Goal: Task Accomplishment & Management: Use online tool/utility

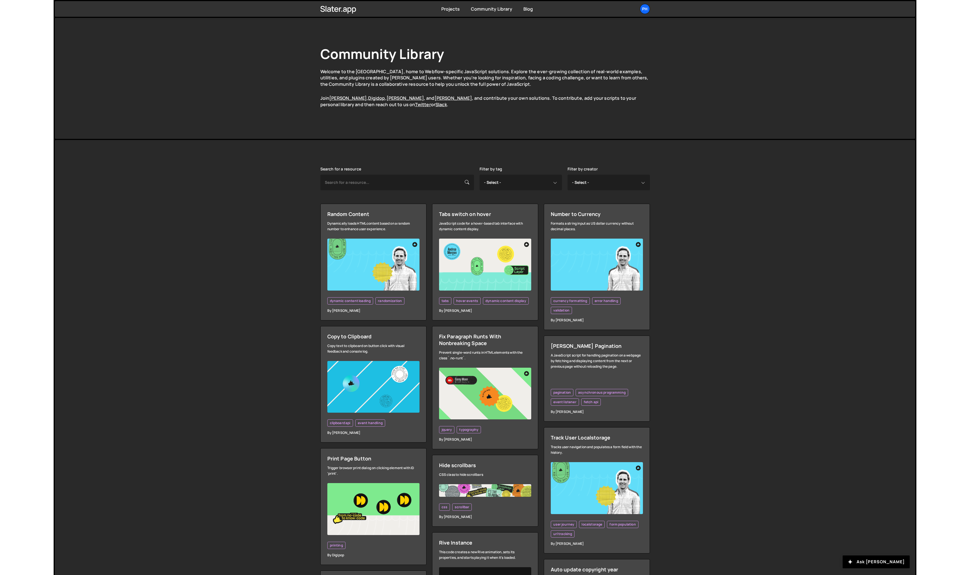
scroll to position [418, 0]
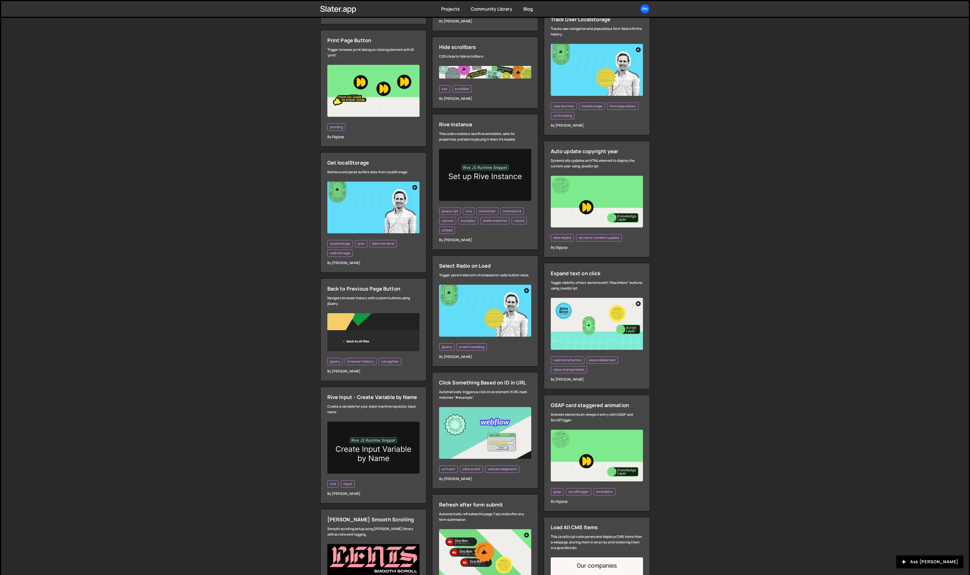
click at [218, 302] on div "Search for a resource Filter by tag - Select - all resources ::selection api am…" at bounding box center [485, 582] width 968 height 1720
click at [690, 393] on div "Search for a resource Filter by tag - Select - all resources ::selection api am…" at bounding box center [485, 582] width 968 height 1720
click at [236, 187] on div "Search for a resource Filter by tag - Select - all resources ::selection api am…" at bounding box center [485, 582] width 968 height 1720
click at [91, 205] on div "Search for a resource Filter by tag - Select - all resources ::selection api am…" at bounding box center [485, 582] width 968 height 1720
click at [645, 9] on div "Ph" at bounding box center [645, 9] width 10 height 10
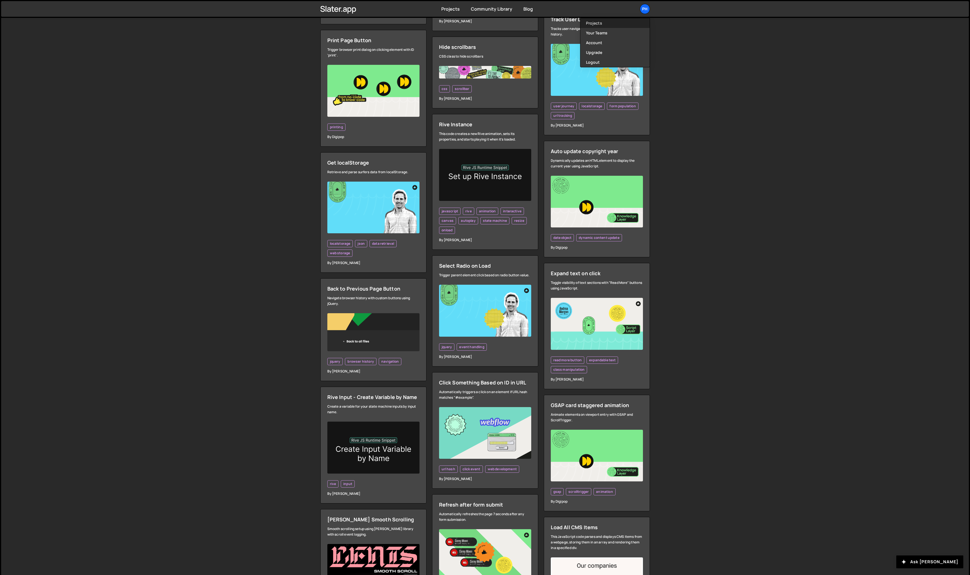
click at [612, 22] on link "Projects" at bounding box center [615, 23] width 69 height 10
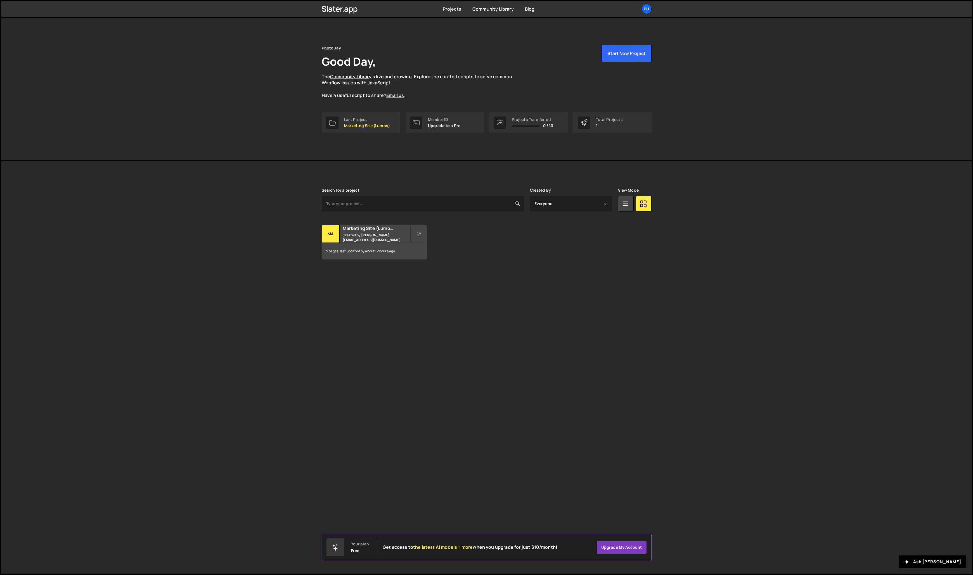
click at [236, 121] on div "PhotoDay Good Day, The Community Library is live and growing. Explore the curat…" at bounding box center [486, 89] width 970 height 142
click at [624, 56] on button "Start New Project" at bounding box center [626, 53] width 50 height 17
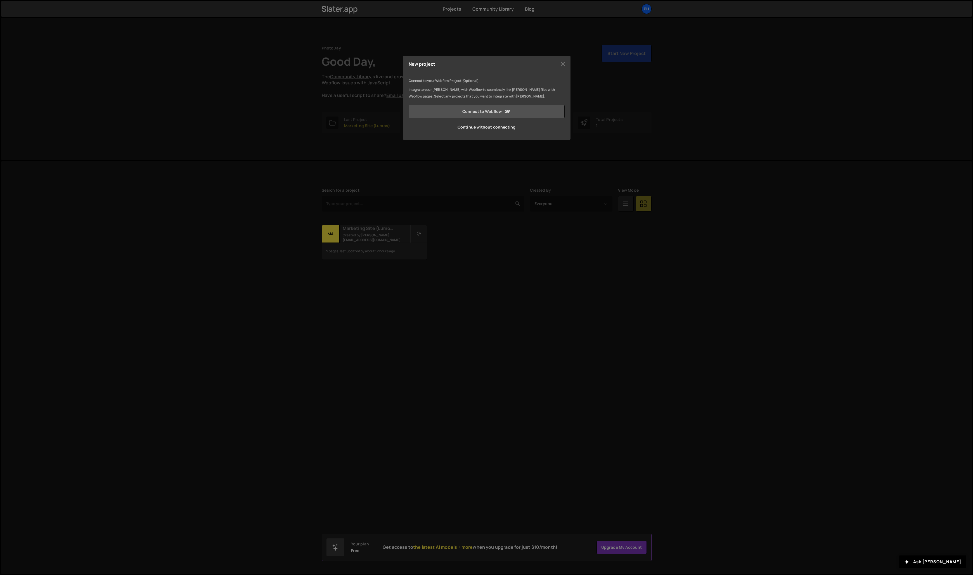
click at [477, 110] on link "Connect to Webflow" at bounding box center [487, 111] width 156 height 13
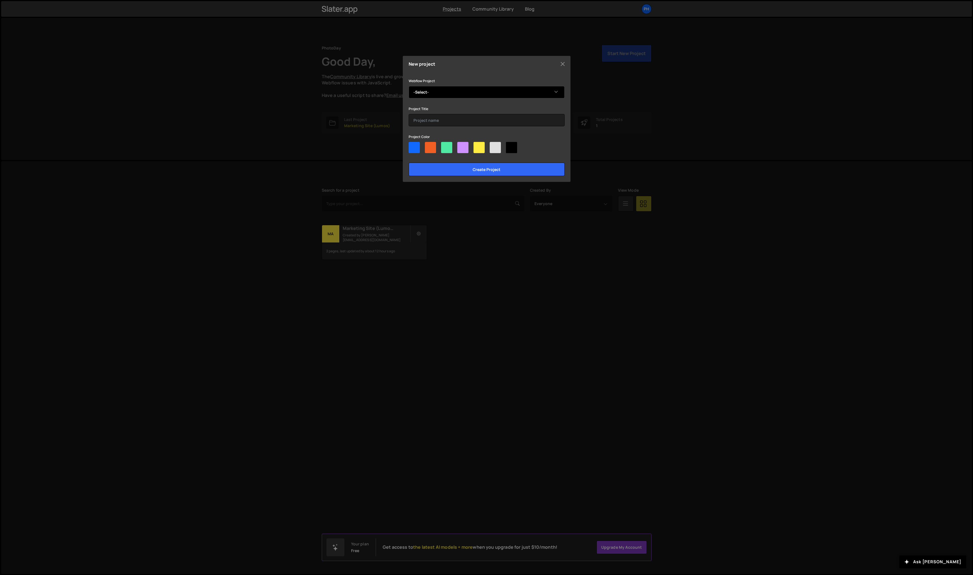
click at [422, 95] on select "-Select- PhotoDay Marketing Site" at bounding box center [487, 92] width 156 height 12
select select "611970eeff02f896bda0d4f4"
click at [409, 86] on select "-Select- PhotoDay Marketing Site" at bounding box center [487, 92] width 156 height 12
click at [420, 120] on input "text" at bounding box center [487, 120] width 156 height 12
type input "PhotoDay Marketing Site"
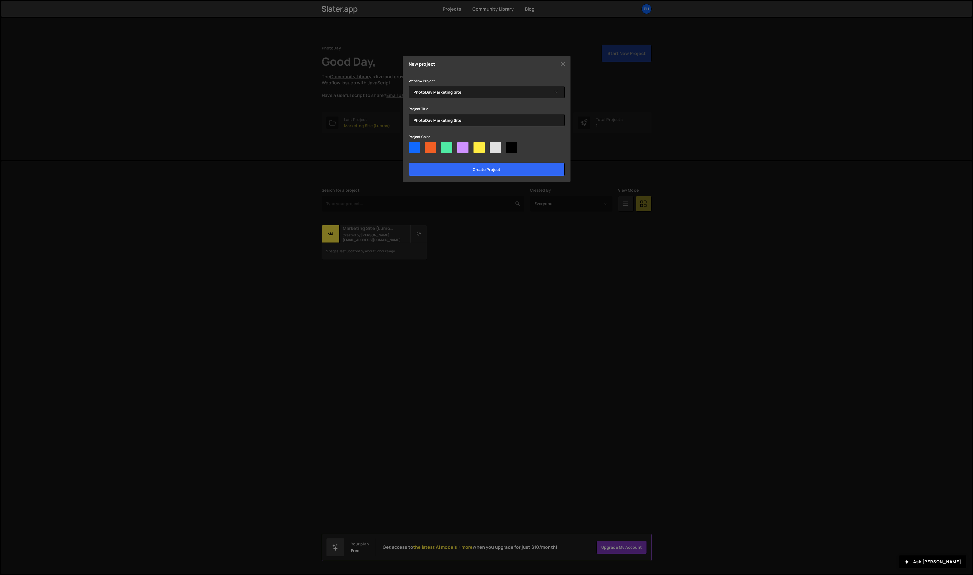
click at [415, 150] on div at bounding box center [414, 147] width 11 height 11
click at [412, 146] on input"] "radio" at bounding box center [411, 144] width 4 height 4
radio input"] "true"
click at [475, 167] on input "Create project" at bounding box center [487, 169] width 156 height 13
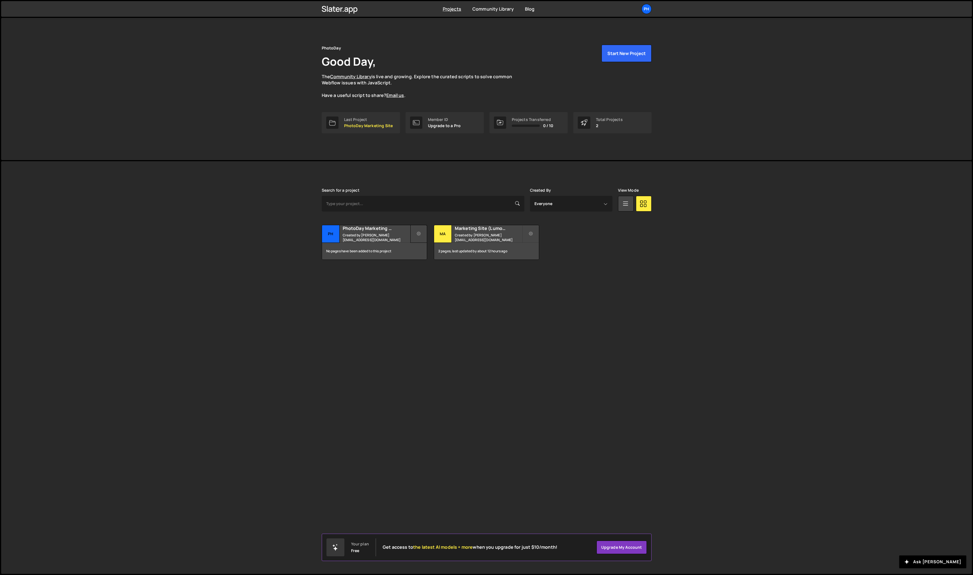
click at [415, 231] on button at bounding box center [418, 234] width 17 height 18
click at [422, 255] on link "Edit Project" at bounding box center [443, 256] width 67 height 9
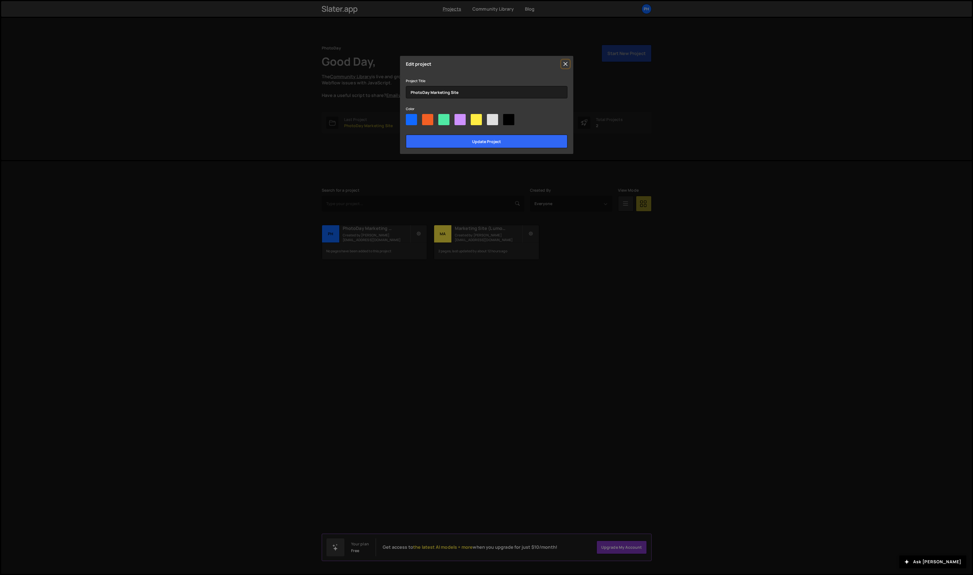
click at [564, 63] on button "Close" at bounding box center [565, 64] width 8 height 8
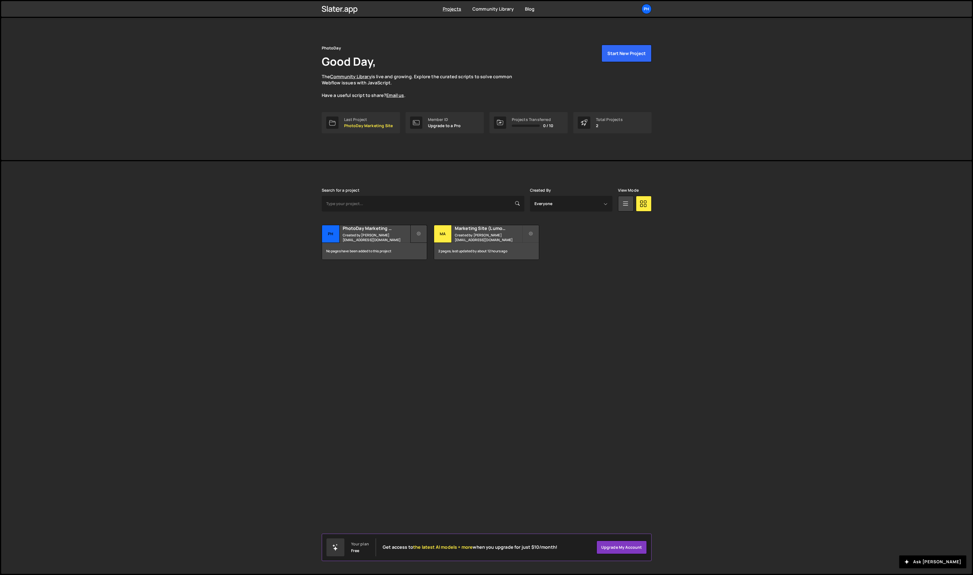
click at [416, 232] on button at bounding box center [418, 234] width 17 height 18
click at [367, 289] on div "Slater is designed for desktop use. Please use a larger screen to access the fu…" at bounding box center [486, 367] width 970 height 413
click at [352, 235] on small "Created by ryan@ryandalisay.com" at bounding box center [376, 238] width 67 height 10
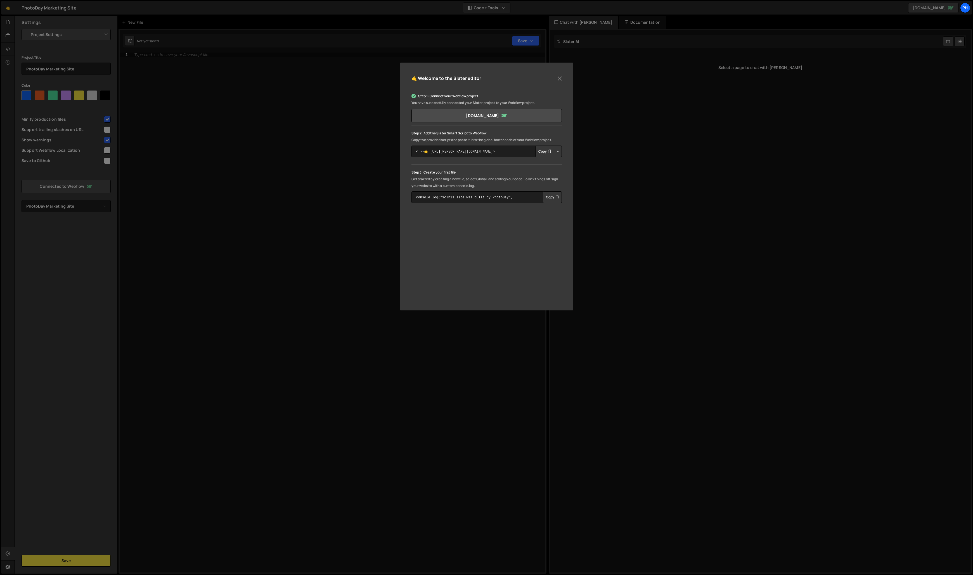
select select "611970eeff02f896bda0d4f4"
click at [548, 151] on icon "Button group with nested dropdown" at bounding box center [549, 152] width 3 height 6
click at [552, 198] on button "Copy" at bounding box center [552, 197] width 19 height 12
click at [278, 172] on div "🤙 Welcome to the Slater editor Step 1: Connect your Webflow project You have su…" at bounding box center [486, 287] width 973 height 575
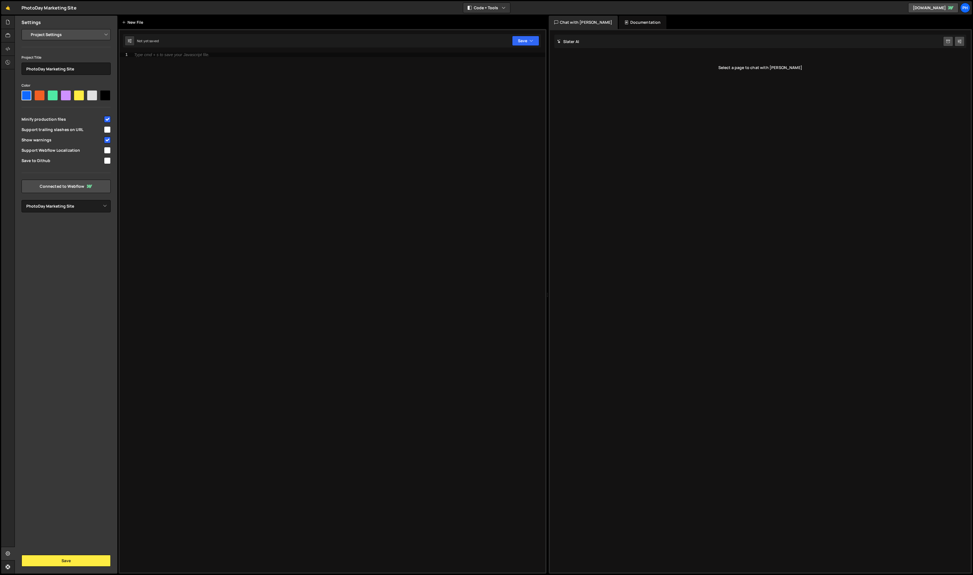
click at [139, 22] on div "New File" at bounding box center [133, 23] width 23 height 6
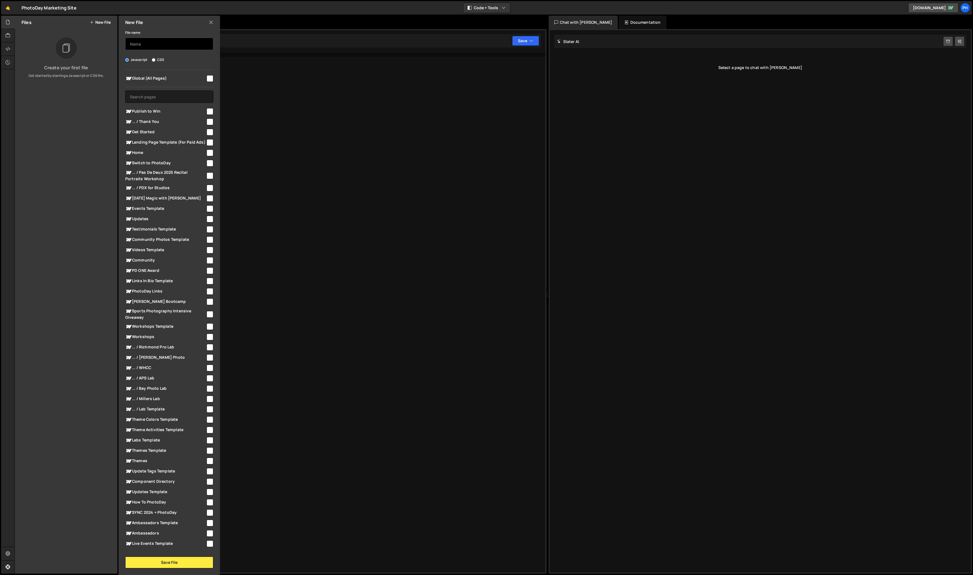
click at [143, 46] on input "text" at bounding box center [169, 44] width 88 height 12
type input "main"
drag, startPoint x: 205, startPoint y: 78, endPoint x: 203, endPoint y: 75, distance: 2.9
click at [206, 78] on input "checkbox" at bounding box center [209, 78] width 7 height 7
checkbox input "true"
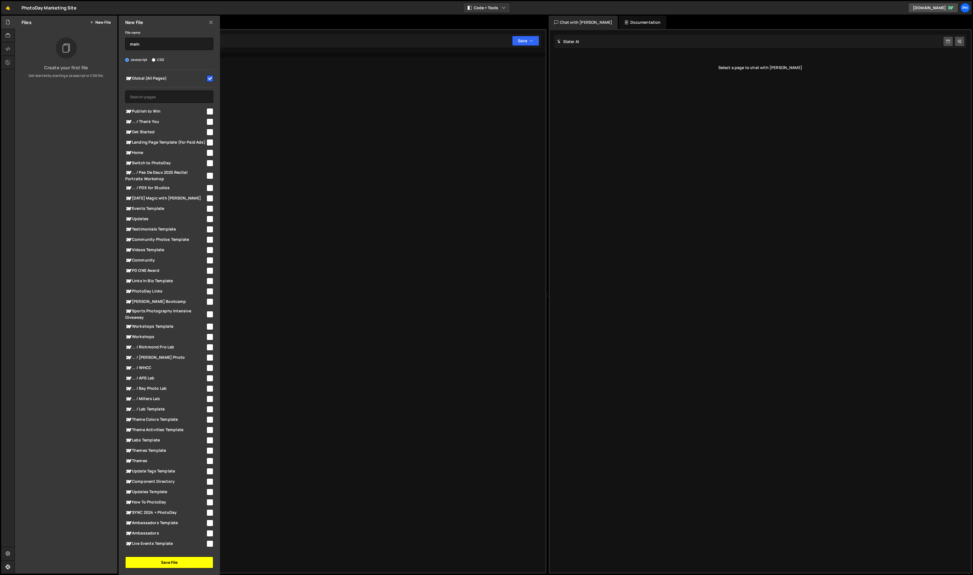
click at [159, 562] on button "Save File" at bounding box center [169, 563] width 88 height 12
checkbox input "false"
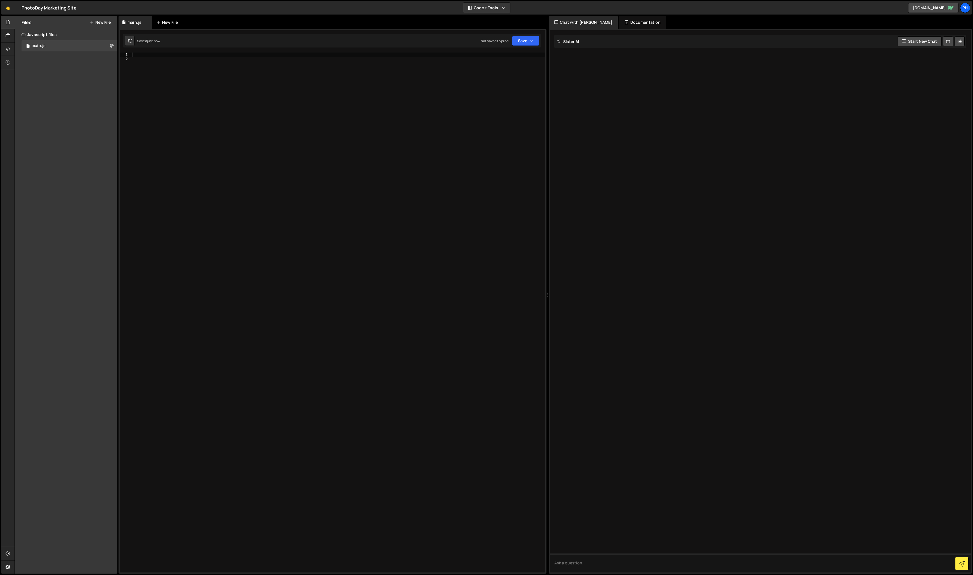
click at [167, 23] on div "New File" at bounding box center [167, 23] width 23 height 6
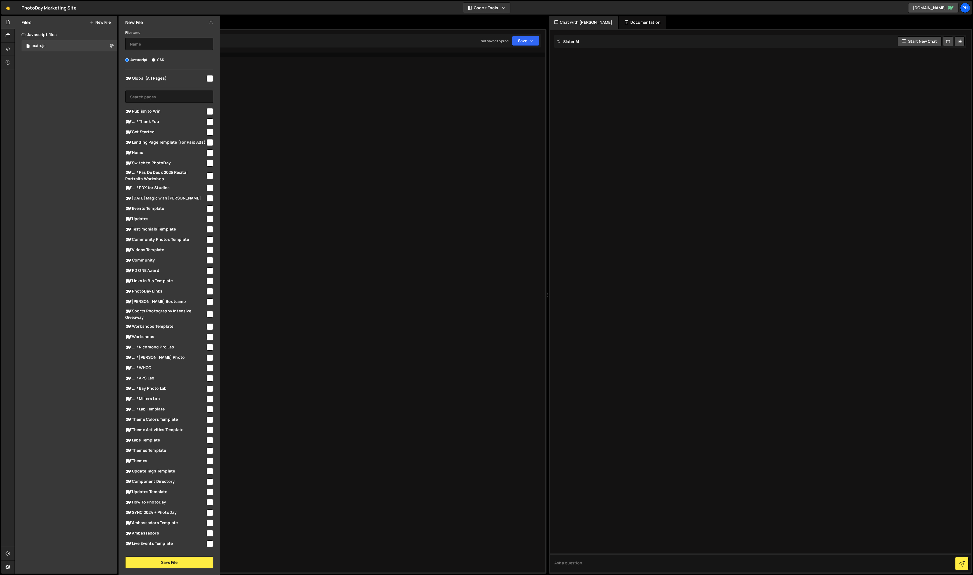
click at [161, 61] on label "CSS" at bounding box center [158, 60] width 12 height 6
click at [155, 61] on input "CSS" at bounding box center [154, 60] width 4 height 4
radio input "true"
click at [161, 48] on input "text" at bounding box center [169, 44] width 88 height 12
type input "style"
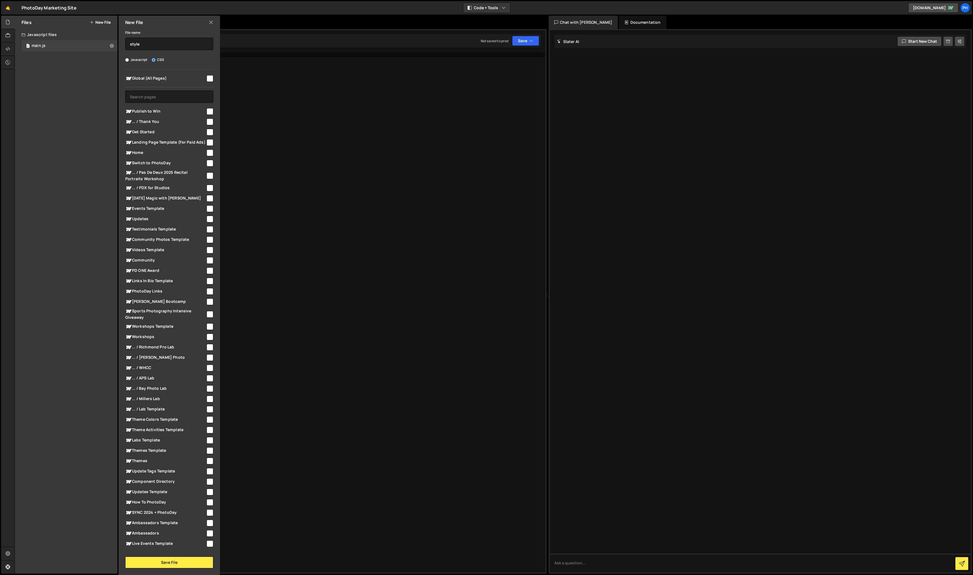
click at [208, 78] on input "checkbox" at bounding box center [209, 78] width 7 height 7
checkbox input "true"
click at [532, 41] on icon "button" at bounding box center [531, 41] width 4 height 6
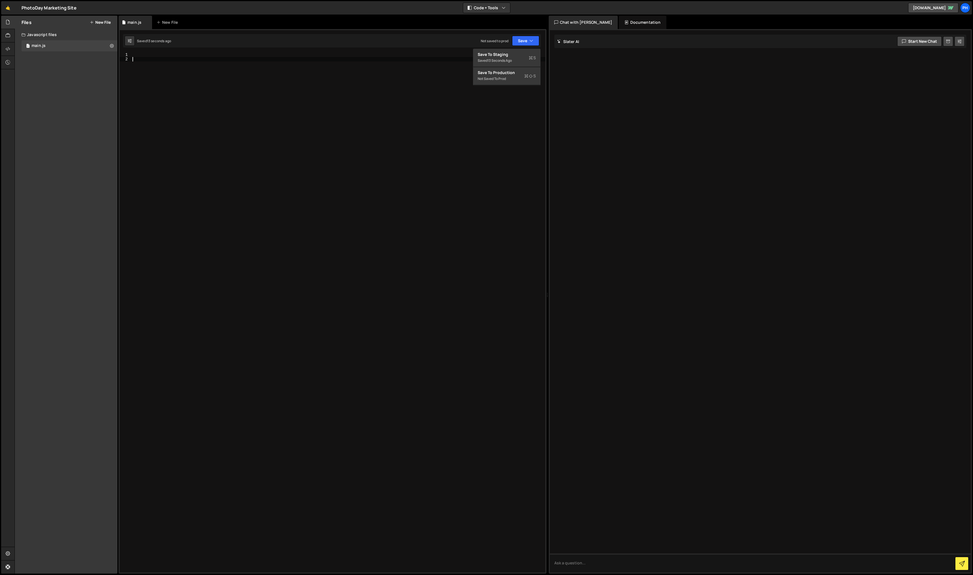
click at [204, 102] on div at bounding box center [338, 317] width 414 height 529
click at [158, 51] on div "1 Type cmd + s to save your Javascript file. הההההההההההההההההההההההההההההההההה…" at bounding box center [332, 301] width 428 height 545
click at [168, 20] on div "New File" at bounding box center [167, 23] width 23 height 6
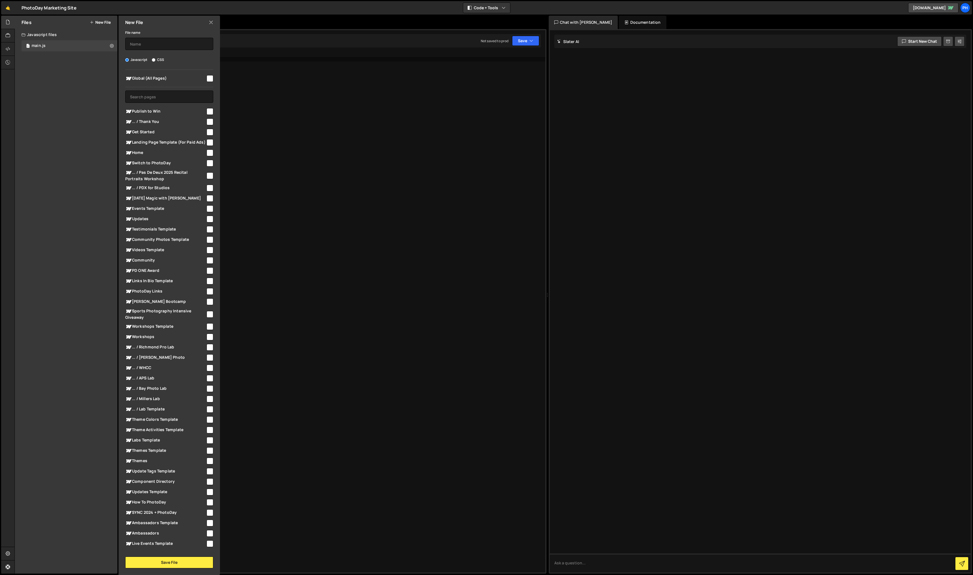
click at [153, 61] on input "CSS" at bounding box center [154, 60] width 4 height 4
radio input "true"
click at [151, 44] on input "text" at bounding box center [169, 44] width 88 height 12
type input "style"
click at [177, 63] on div "File name style Javascript CSS Global (All Pages)" at bounding box center [168, 298] width 101 height 539
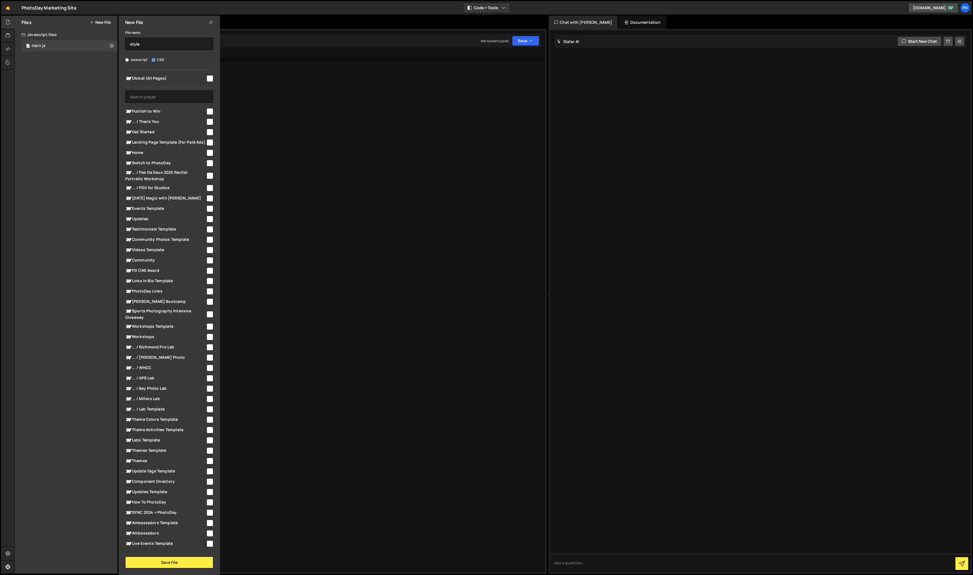
click at [206, 79] on input "checkbox" at bounding box center [209, 78] width 7 height 7
checkbox input "true"
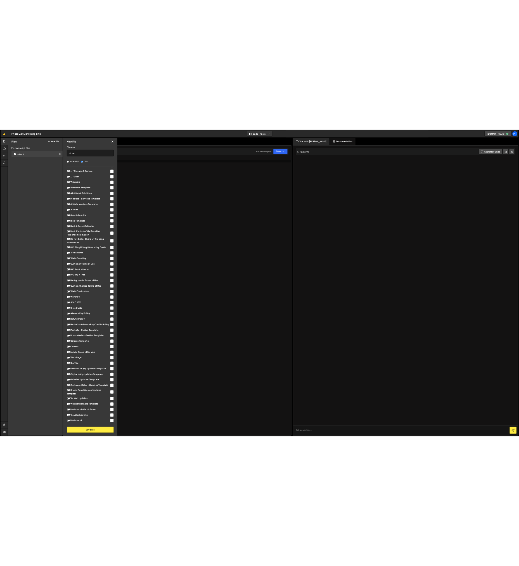
scroll to position [814, 0]
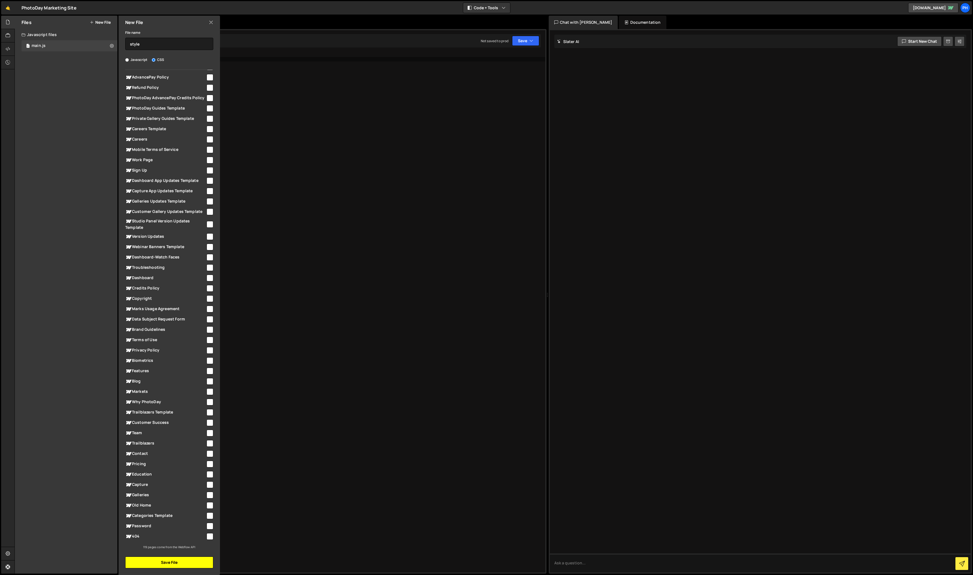
click at [160, 559] on button "Save File" at bounding box center [169, 563] width 88 height 12
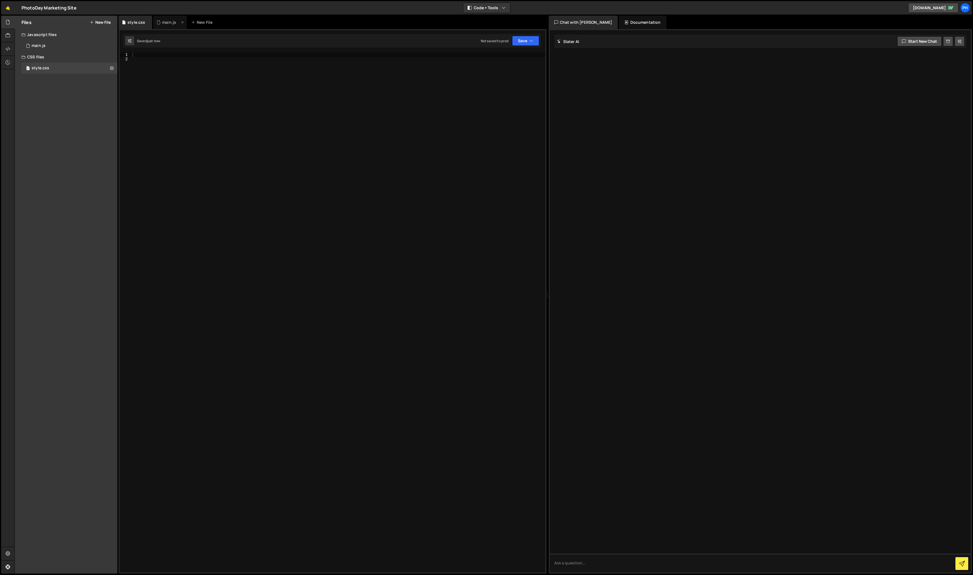
click at [170, 24] on div "main.js" at bounding box center [169, 23] width 14 height 6
click at [69, 108] on div "Files New File Create your first file Get started by starting a Javascript or C…" at bounding box center [66, 295] width 103 height 558
click at [76, 45] on div "1 main.js 0" at bounding box center [70, 45] width 96 height 11
click at [146, 56] on div at bounding box center [338, 317] width 414 height 529
click at [523, 39] on button "Save" at bounding box center [525, 41] width 27 height 10
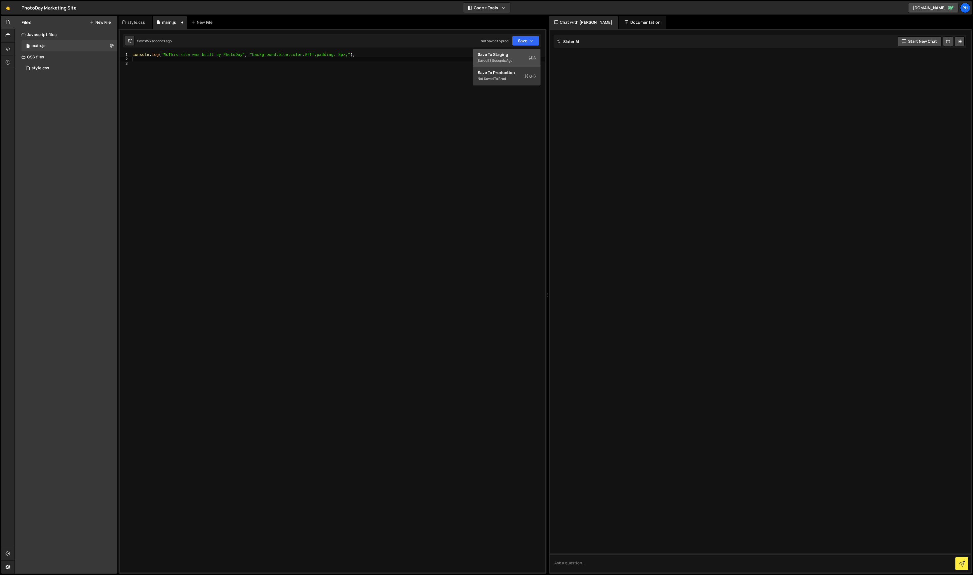
click at [515, 59] on div "Saved 53 seconds ago" at bounding box center [507, 60] width 58 height 7
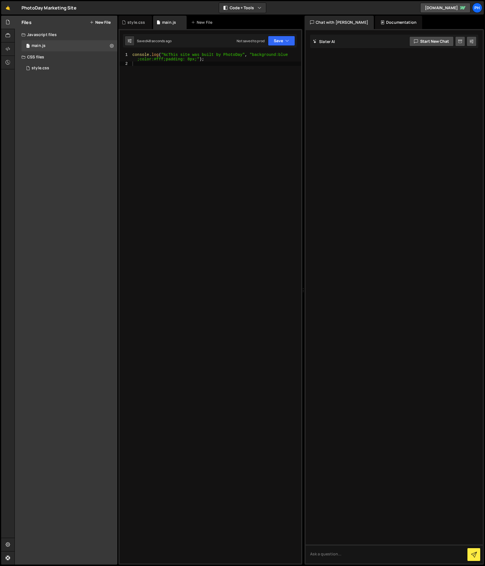
drag, startPoint x: 71, startPoint y: 225, endPoint x: 18, endPoint y: 241, distance: 55.7
click at [70, 225] on div "Files New File Create your first file Get started by starting a Javascript or C…" at bounding box center [66, 290] width 103 height 549
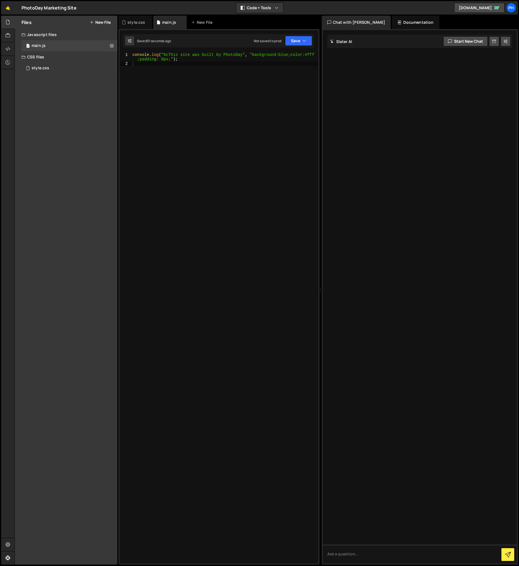
click at [65, 238] on div "Files New File Create your first file Get started by starting a Javascript or C…" at bounding box center [66, 290] width 103 height 549
click at [228, 123] on div "console . log ( "%cThis site was built by PhotoDay" , "background:blue;color:#f…" at bounding box center [224, 315] width 187 height 524
drag, startPoint x: 171, startPoint y: 22, endPoint x: 119, endPoint y: 87, distance: 83.3
click at [113, 53] on div "Files New File Create your first file Get started by starting a Javascript or C…" at bounding box center [267, 290] width 504 height 549
click at [158, 127] on div "console . log ( "%cThis site was built by PhotoDay" , "background:blue;color:#f…" at bounding box center [224, 315] width 187 height 524
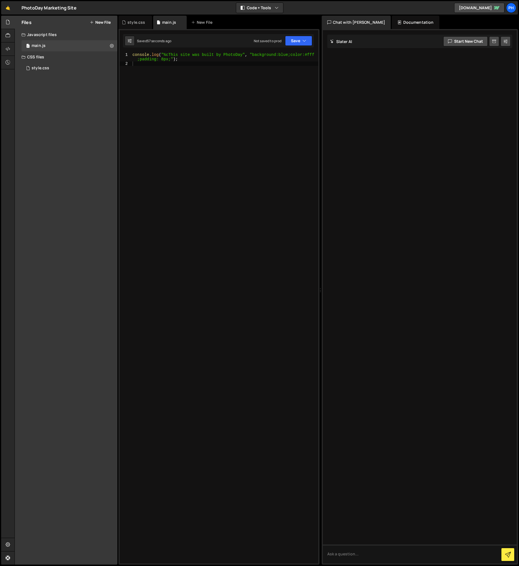
drag, startPoint x: 162, startPoint y: 17, endPoint x: 139, endPoint y: 12, distance: 23.9
click at [138, 13] on div "Hold on a sec... Are you certain you wish to leave this page? Any changes you'v…" at bounding box center [259, 283] width 519 height 566
click at [140, 10] on div "🤙 PhotoDay Marketing Site ⚠️ Code is being edited in another browser Code + Too…" at bounding box center [259, 7] width 517 height 13
click at [100, 151] on div "Files New File Create your first file Get started by starting a Javascript or C…" at bounding box center [66, 290] width 103 height 549
click at [75, 105] on div "Files New File Create your first file Get started by starting a Javascript or C…" at bounding box center [66, 290] width 103 height 549
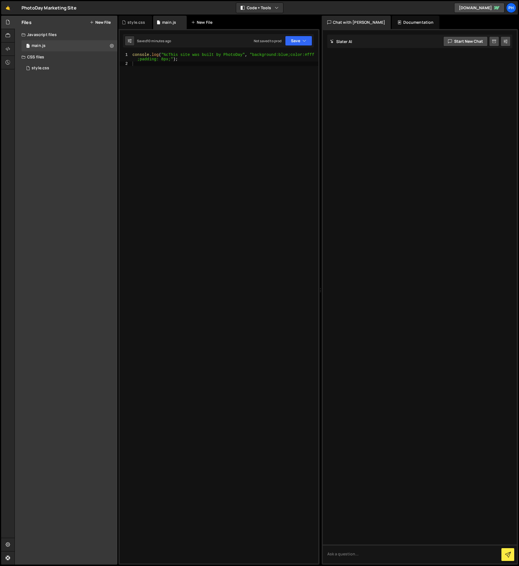
click at [206, 22] on div "New File" at bounding box center [202, 23] width 23 height 6
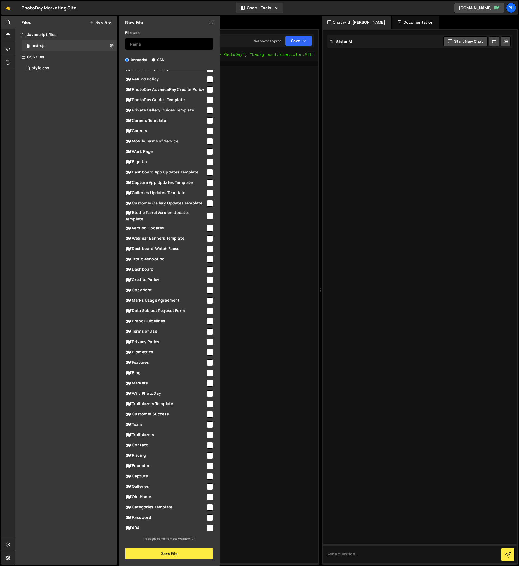
click at [136, 43] on input "text" at bounding box center [169, 44] width 88 height 12
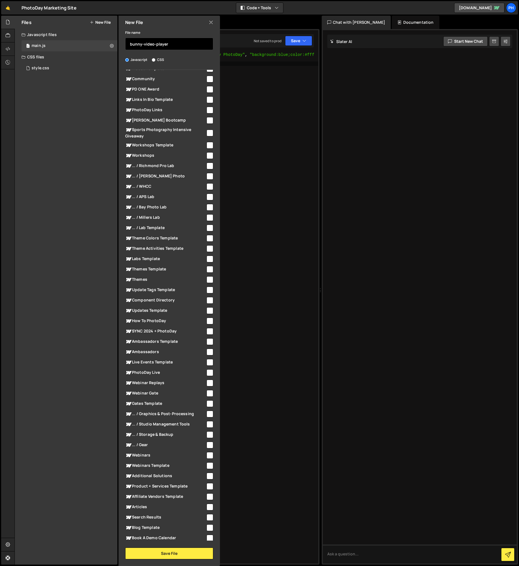
scroll to position [0, 0]
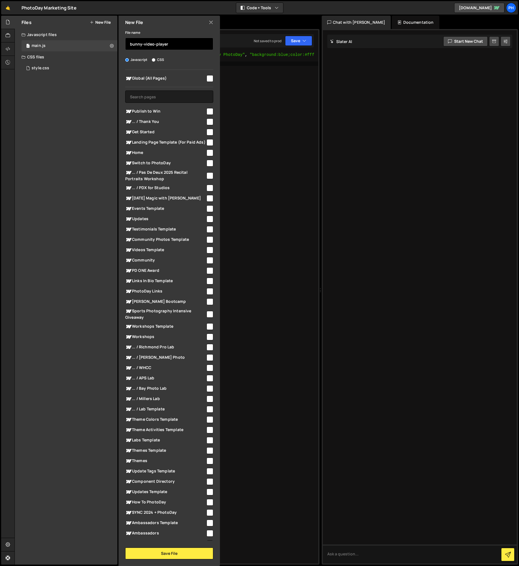
type input "bunny-video-player"
click at [207, 111] on input "checkbox" at bounding box center [209, 111] width 7 height 7
checkbox input "true"
click at [162, 555] on button "Save File" at bounding box center [169, 554] width 88 height 12
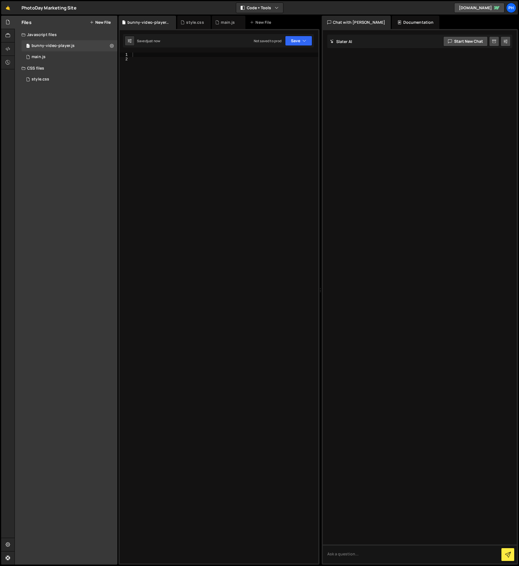
click at [156, 72] on div at bounding box center [224, 313] width 187 height 520
click at [160, 51] on div "1 Type cmd + s to save your Javascript file. הההההההההההההההההההההההההההההההההה…" at bounding box center [218, 297] width 201 height 536
click at [159, 53] on div at bounding box center [224, 313] width 187 height 520
paste textarea "});"
type textarea "});"
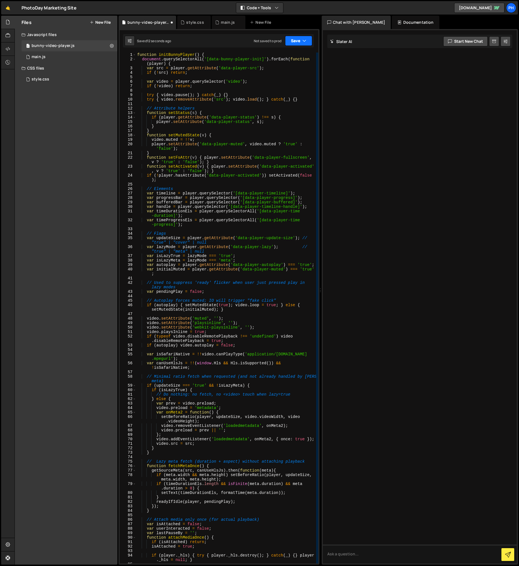
click at [305, 37] on button "Save" at bounding box center [298, 41] width 27 height 10
click at [289, 53] on div "Save to Staging S" at bounding box center [280, 55] width 58 height 6
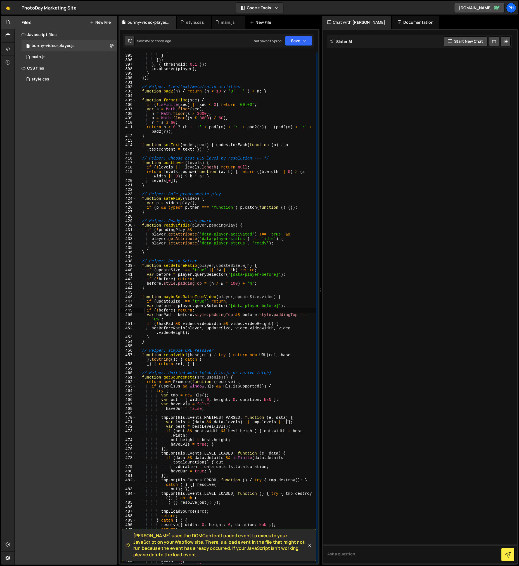
click at [268, 24] on div "New File" at bounding box center [261, 23] width 23 height 6
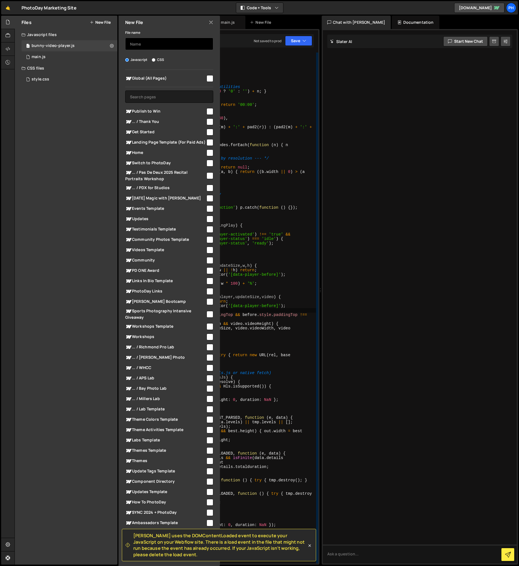
click at [168, 49] on input "text" at bounding box center [169, 44] width 88 height 12
type input "bunny-video-player"
click at [155, 60] on input "CSS" at bounding box center [154, 60] width 4 height 4
radio input "true"
click at [207, 113] on input "checkbox" at bounding box center [209, 111] width 7 height 7
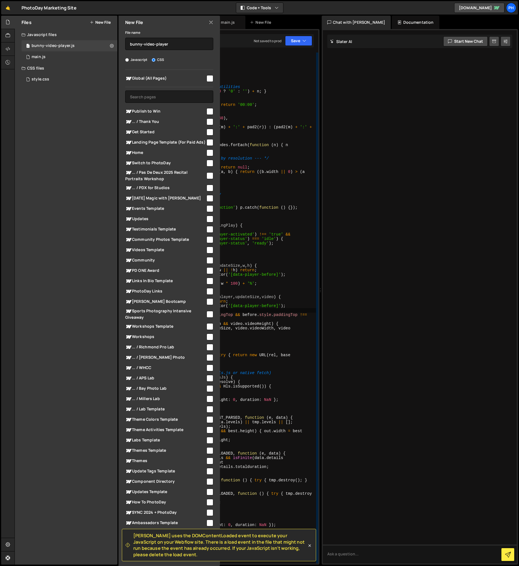
checkbox input "true"
click at [310, 545] on icon at bounding box center [310, 546] width 6 height 6
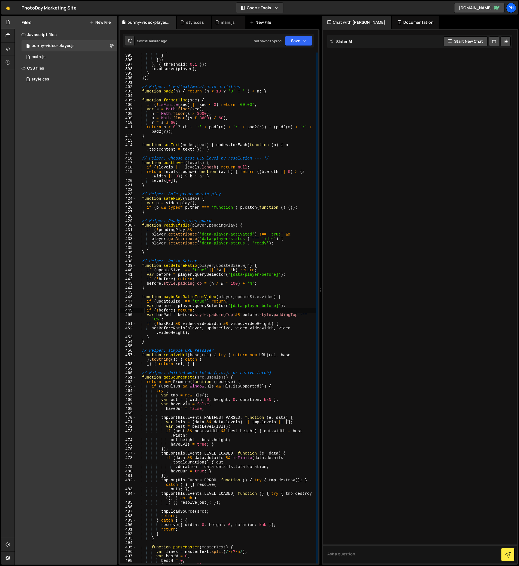
click at [261, 21] on div "New File" at bounding box center [261, 23] width 23 height 6
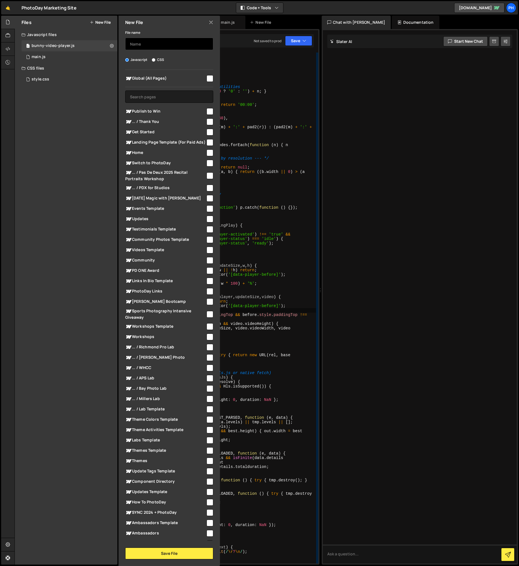
click at [152, 43] on input "text" at bounding box center [169, 44] width 88 height 12
type input "bunny-video-player"
click at [153, 60] on input "CSS" at bounding box center [154, 60] width 4 height 4
radio input "true"
click at [206, 113] on input "checkbox" at bounding box center [209, 111] width 7 height 7
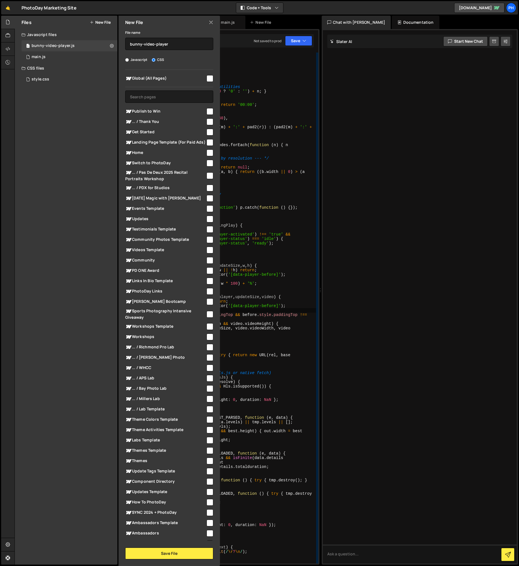
checkbox input "true"
click at [165, 554] on button "Save File" at bounding box center [169, 554] width 88 height 12
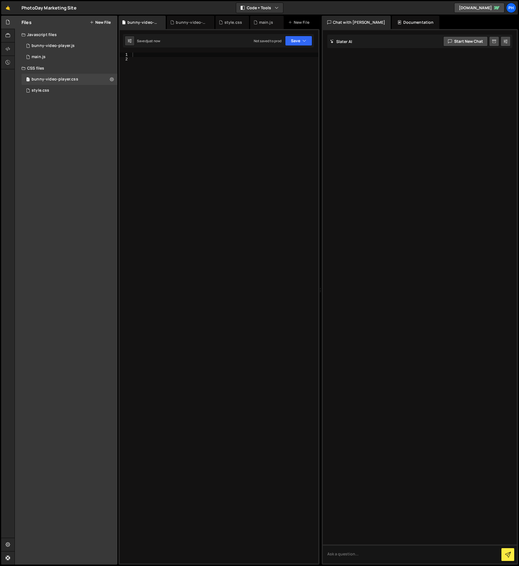
click at [169, 53] on div at bounding box center [224, 313] width 187 height 520
paste textarea "}"
type textarea "}"
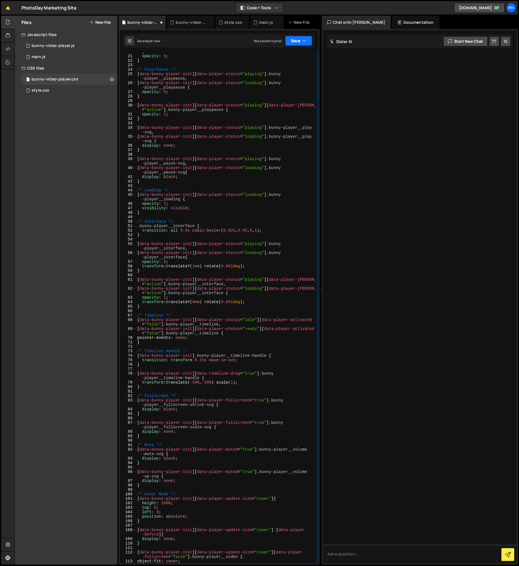
click at [303, 41] on icon "button" at bounding box center [304, 41] width 4 height 6
click at [280, 52] on div "Save to Staging S" at bounding box center [280, 55] width 58 height 6
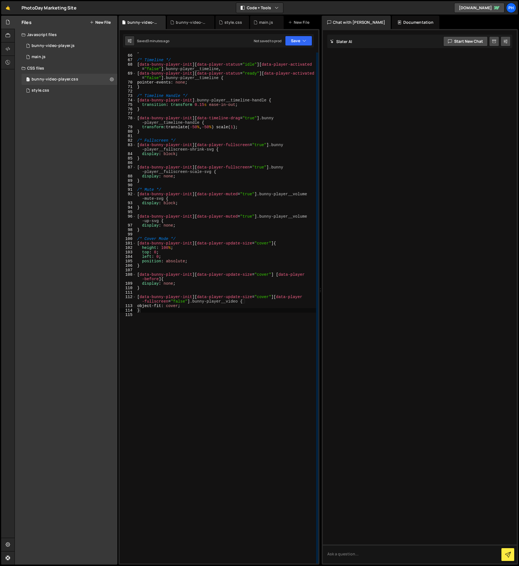
click at [254, 375] on div "} /* Timeline */ [ data-bunny-player-init ][ data-player-status = " idle " ][ d…" at bounding box center [226, 309] width 180 height 520
click at [299, 40] on button "Save" at bounding box center [298, 41] width 27 height 10
click at [257, 52] on div "Save to Staging S" at bounding box center [280, 55] width 58 height 6
click at [193, 21] on div "bunny-video-player.js" at bounding box center [192, 23] width 32 height 6
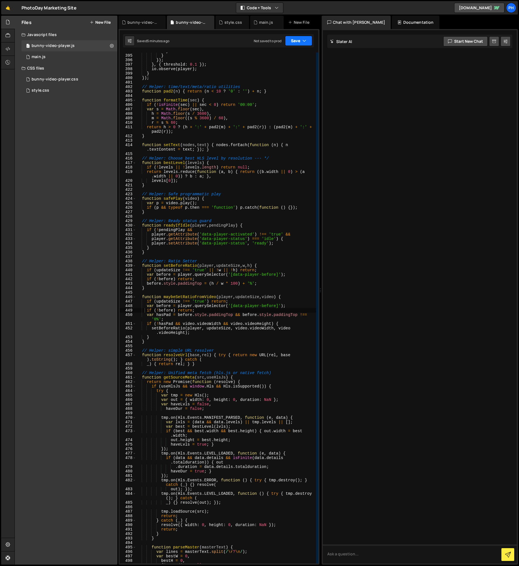
click at [294, 42] on button "Save" at bounding box center [298, 41] width 27 height 10
click at [279, 53] on div "Save to Staging S" at bounding box center [280, 55] width 58 height 6
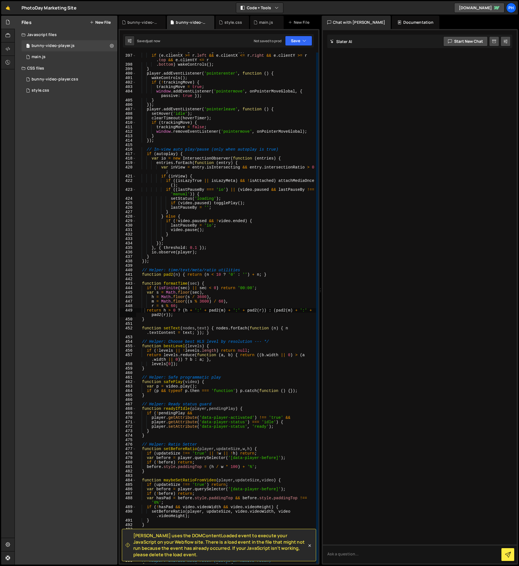
click at [80, 160] on div "Files New File Create your first file Get started by starting a Javascript or C…" at bounding box center [66, 290] width 103 height 549
drag, startPoint x: 134, startPoint y: 535, endPoint x: 169, endPoint y: 554, distance: 40.0
click at [169, 554] on span "[PERSON_NAME] uses the DOMContentLoaded event to execute your JavaScript on you…" at bounding box center [220, 545] width 174 height 25
copy span "[PERSON_NAME] uses the DOMContentLoaded event to execute your JavaScript on you…"
type textarea "if (updateSize !== 'true') return;"
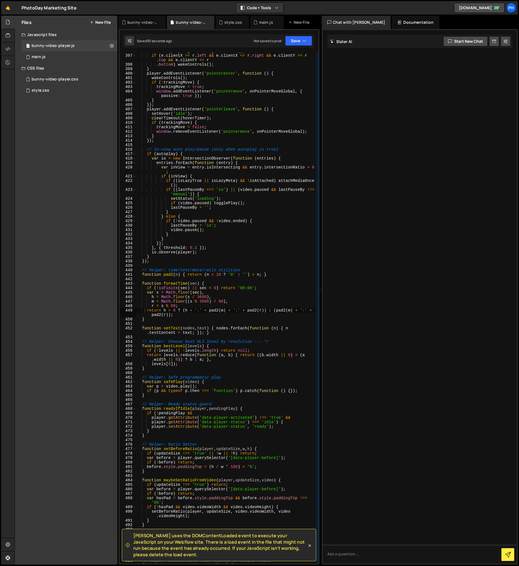
click at [189, 485] on div "var r = player . getBoundingClientRect ( ) ; if ( e . clientX >= r . left && e …" at bounding box center [226, 309] width 180 height 520
click at [310, 546] on icon at bounding box center [309, 545] width 3 height 3
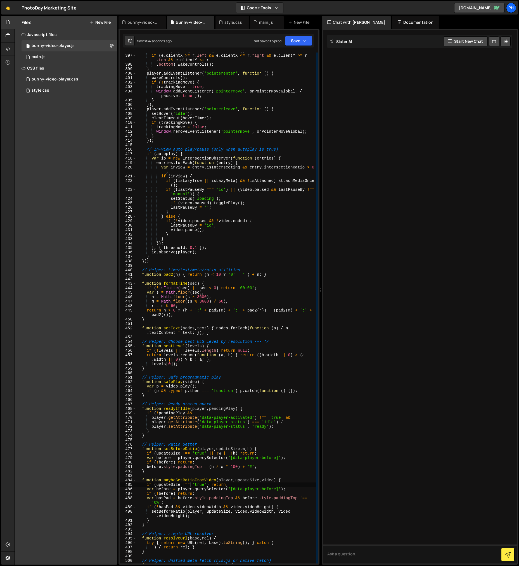
click at [364, 523] on div at bounding box center [420, 296] width 194 height 533
click at [356, 551] on textarea at bounding box center [420, 554] width 194 height 19
type textarea "I have the following error, which code should I remove from this js file?"
click at [203, 157] on div "var r = player . getBoundingClientRect ( ) ; if ( e . clientX >= r . left && e …" at bounding box center [226, 309] width 180 height 520
type textarea "});"
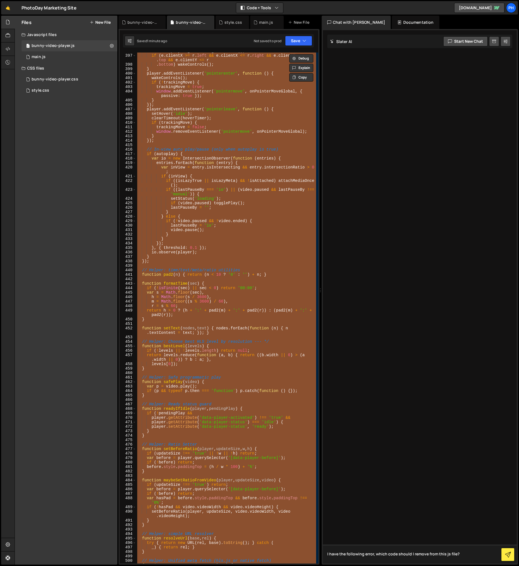
click at [466, 557] on textarea "I have the following error, which code should I remove from this js file?" at bounding box center [420, 554] width 194 height 19
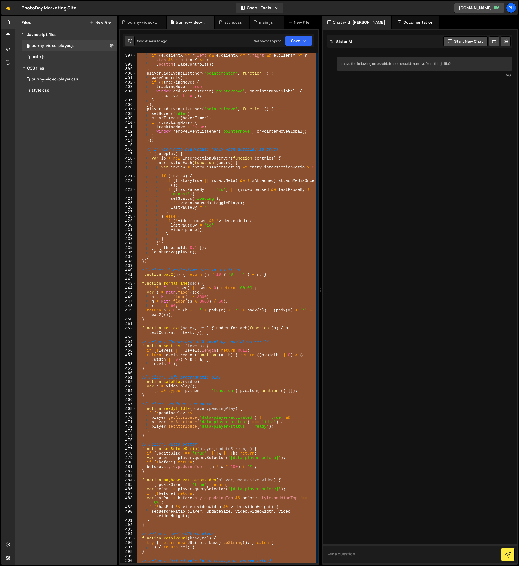
paste textarea "[PERSON_NAME] uses the DOMContentLoaded event to execute your JavaScript on you…"
type textarea "[PERSON_NAME] uses the DOMContentLoaded event to execute your JavaScript on you…"
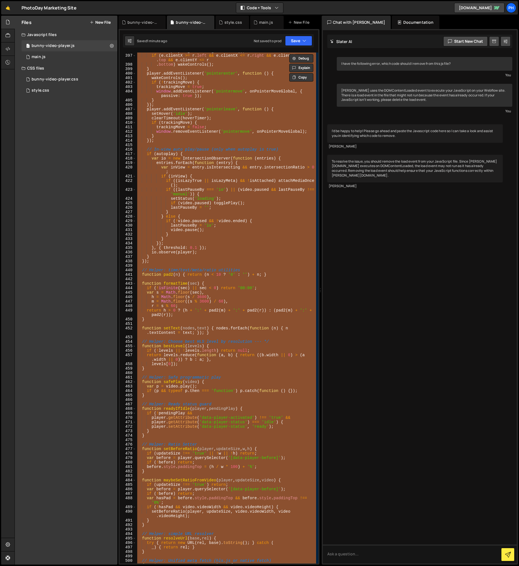
click at [342, 174] on div "To resolve the issue, you should remove the load event from your JavaScript fil…" at bounding box center [415, 169] width 176 height 28
click at [380, 165] on div "To resolve the issue, you should remove the load event from your JavaScript fil…" at bounding box center [415, 169] width 176 height 28
click at [246, 233] on div "var r = player . getBoundingClientRect ( ) ; if ( e . clientX >= r . left && e …" at bounding box center [226, 308] width 180 height 511
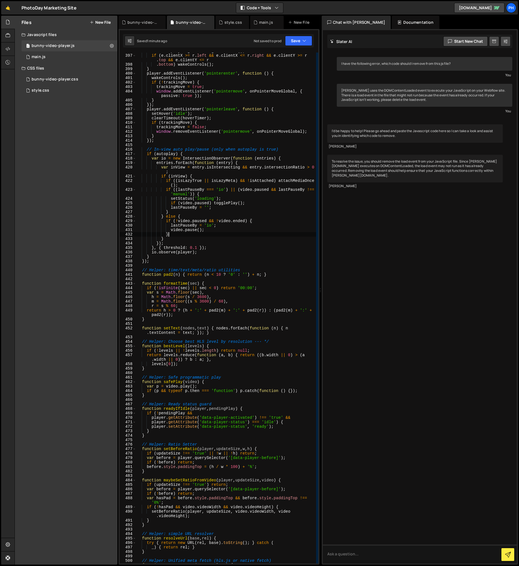
type textarea "});"
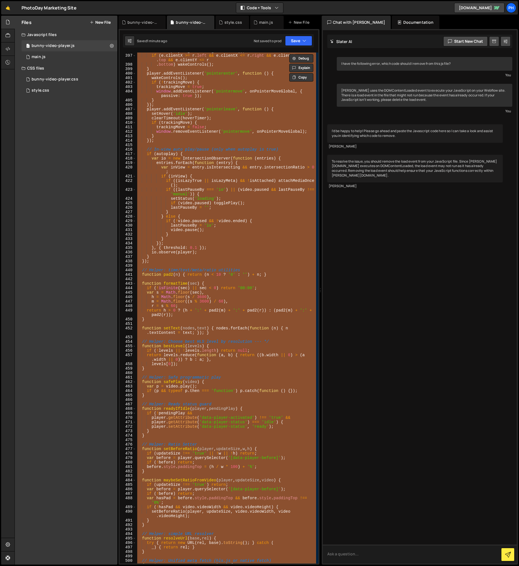
click at [361, 555] on textarea at bounding box center [420, 554] width 194 height 19
type textarea "Show me where to remove the load event?"
click at [182, 204] on div "var r = player . getBoundingClientRect ( ) ; if ( e . clientX >= r . left && e …" at bounding box center [226, 308] width 180 height 511
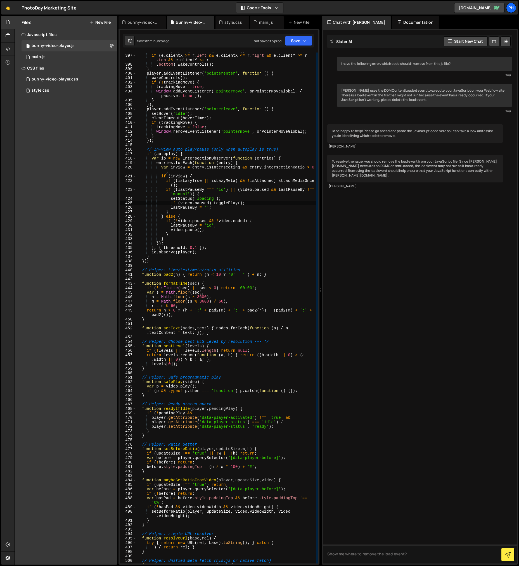
type textarea "});"
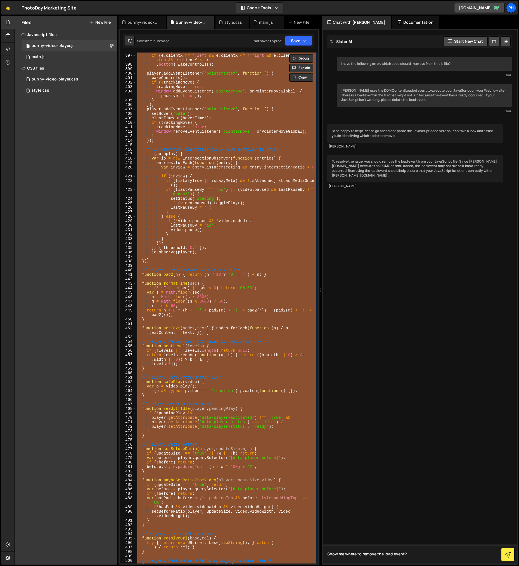
click at [388, 561] on textarea "Show me where to remove the load event?" at bounding box center [420, 554] width 194 height 19
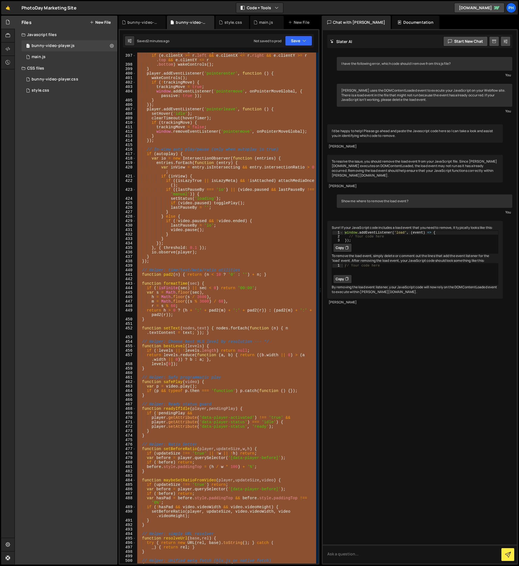
type textarea "// Your code here"
click at [370, 275] on div "// Your code here" at bounding box center [420, 269] width 155 height 12
click at [372, 275] on div "// Your code here" at bounding box center [420, 269] width 155 height 12
click at [373, 275] on div "// Your code here" at bounding box center [420, 269] width 155 height 12
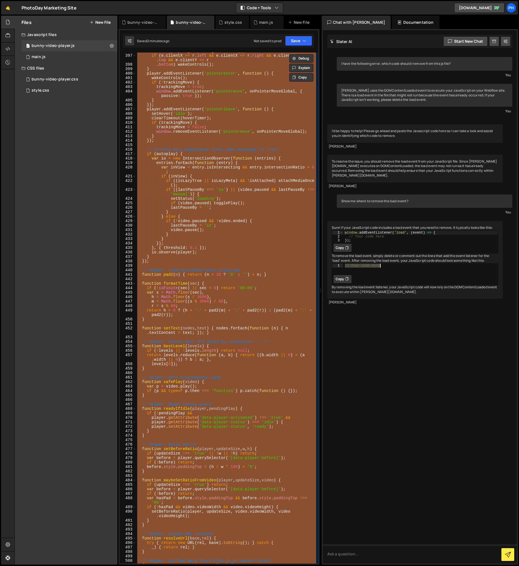
click at [372, 353] on div "I have the following error, which code should I remove from this js file? You S…" at bounding box center [420, 296] width 194 height 533
click at [346, 554] on textarea at bounding box center [420, 554] width 194 height 19
paste textarea "function initBunnyPlayer() { document.querySelectorAll('[data-bunny-player-init…"
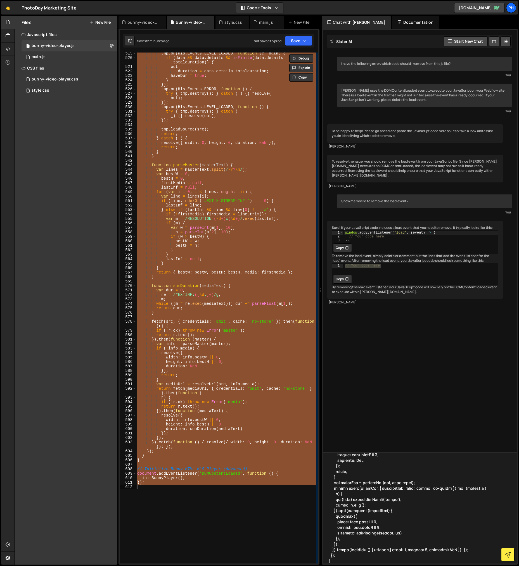
scroll to position [2598, 0]
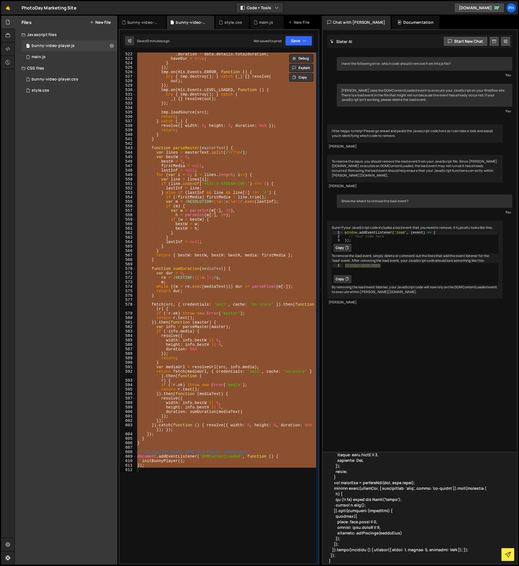
type textarea "function initBunnyPlayer() { document.querySelectorAll('[data-bunny-player-init…"
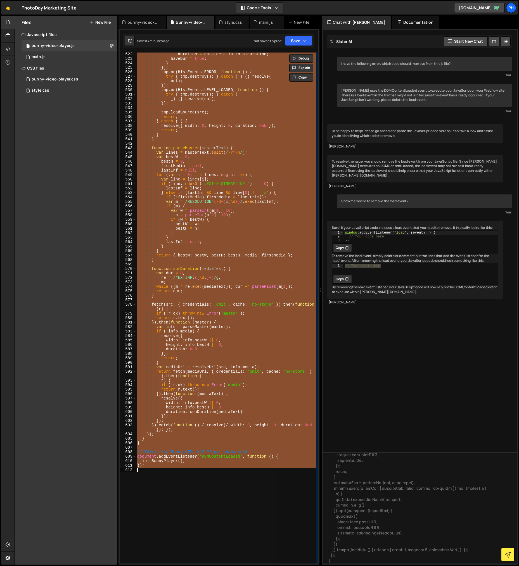
click at [222, 460] on div ". duration = data . details . totalduration ; haveDur = true ; } }) ; tmp . on …" at bounding box center [226, 308] width 180 height 511
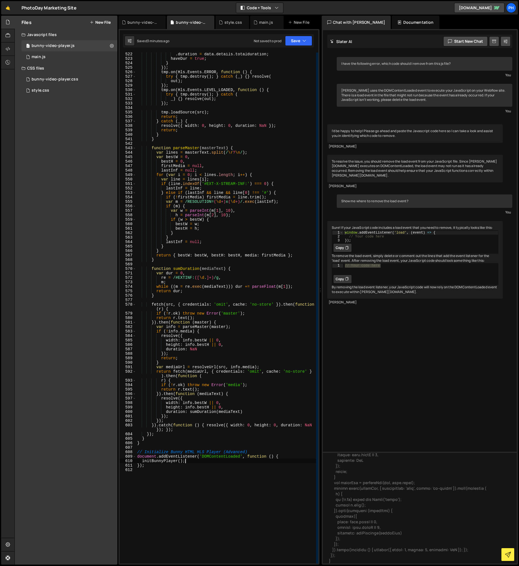
drag, startPoint x: 209, startPoint y: 459, endPoint x: 245, endPoint y: 458, distance: 36.1
click at [234, 458] on div ". duration = data . details . totalduration ; haveDur = true ; } }) ; tmp . on …" at bounding box center [226, 312] width 180 height 520
click at [246, 458] on div ". duration = data . details . totalduration ; haveDur = true ; } }) ; tmp . on …" at bounding box center [226, 308] width 180 height 511
type textarea "document.addEventListener('DOMContentLoaded', function () {"
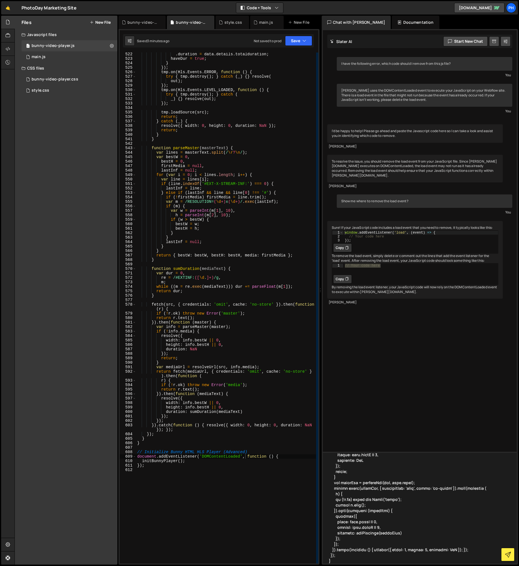
click at [349, 558] on textarea at bounding box center [420, 508] width 194 height 112
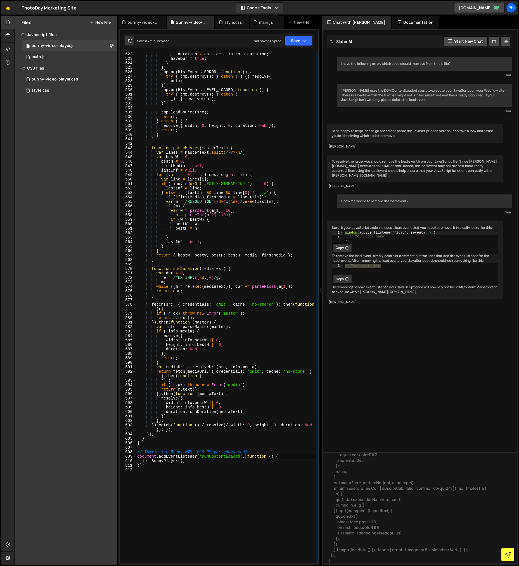
click at [512, 553] on button at bounding box center [507, 554] width 13 height 13
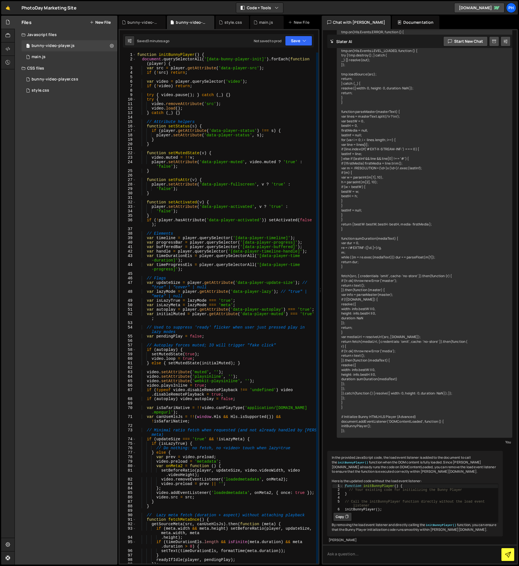
scroll to position [2787, 0]
click at [151, 62] on div "function initBunnyPlayer ( ) { document . querySelectorAll ( '[data-bunny-playe…" at bounding box center [226, 313] width 180 height 520
click at [156, 60] on div "function initBunnyPlayer ( ) { document . querySelectorAll ( '[data-bunny-playe…" at bounding box center [226, 313] width 180 height 520
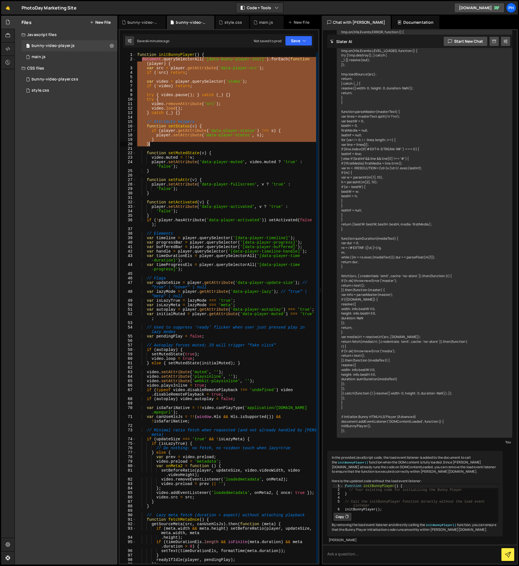
drag, startPoint x: 142, startPoint y: 60, endPoint x: 172, endPoint y: 144, distance: 89.9
click at [172, 145] on div "function initBunnyPlayer ( ) { document . querySelectorAll ( '[data-bunny-playe…" at bounding box center [226, 313] width 180 height 520
click at [172, 144] on div "function initBunnyPlayer ( ) { document . querySelectorAll ( '[data-bunny-playe…" at bounding box center [226, 308] width 180 height 511
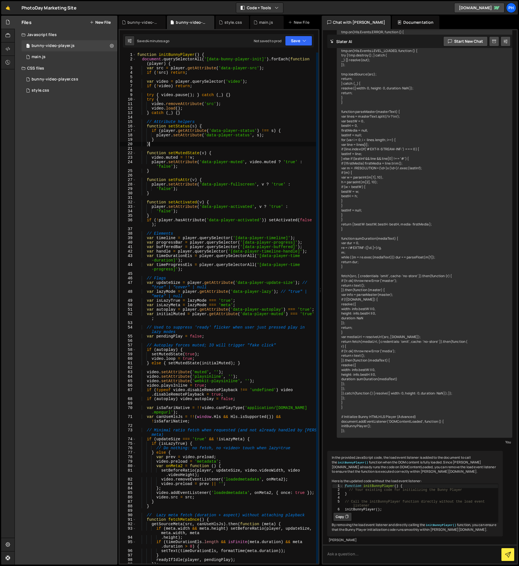
click at [152, 87] on div "function initBunnyPlayer ( ) { document . querySelectorAll ( '[data-bunny-playe…" at bounding box center [226, 313] width 180 height 520
type textarea "if (!video) return;"
click at [359, 553] on textarea at bounding box center [420, 554] width 194 height 19
type textarea "I"
type textarea "Can you specify exactly which lines of code I should comment out?"
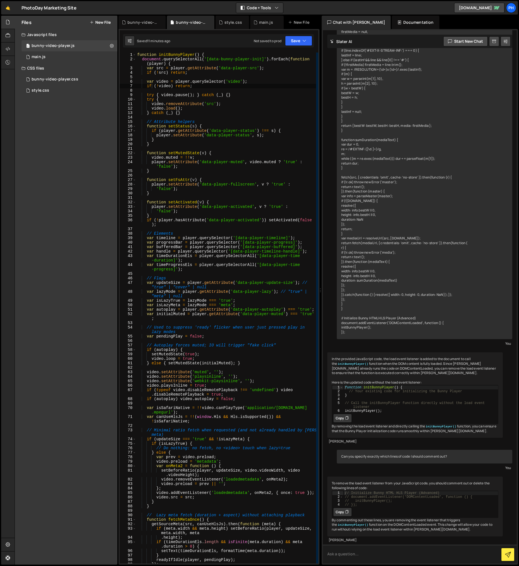
scroll to position [0, 0]
click at [365, 556] on textarea at bounding box center [420, 554] width 194 height 19
type textarea "Can you do that for me?"
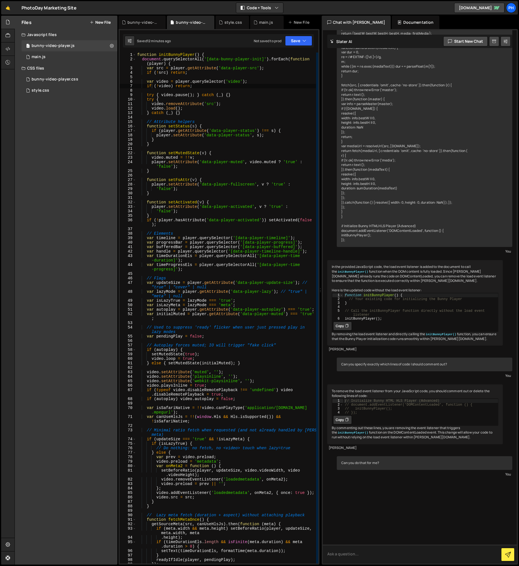
scroll to position [3002, 0]
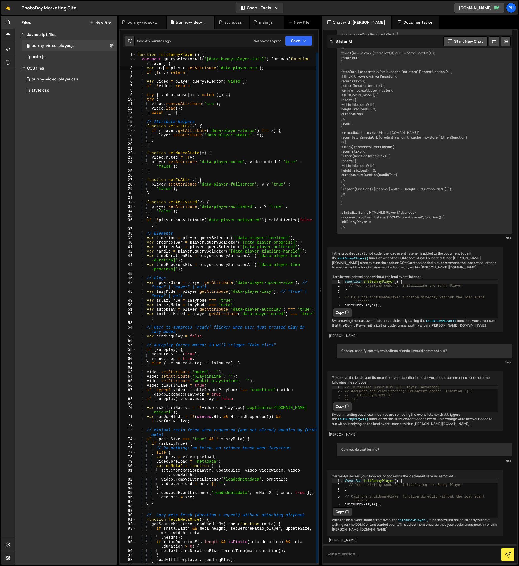
click at [164, 70] on div "function initBunnyPlayer ( ) { document . querySelectorAll ( '[data-bunny-playe…" at bounding box center [226, 313] width 180 height 520
click at [159, 53] on div "function initBunnyPlayer ( ) { document . querySelectorAll ( '[data-bunny-playe…" at bounding box center [226, 313] width 180 height 520
drag, startPoint x: 373, startPoint y: 520, endPoint x: 389, endPoint y: 520, distance: 16.2
click at [389, 520] on div "Certainly! Here is your JavaScript code with the load event listener removed: 1…" at bounding box center [415, 503] width 176 height 67
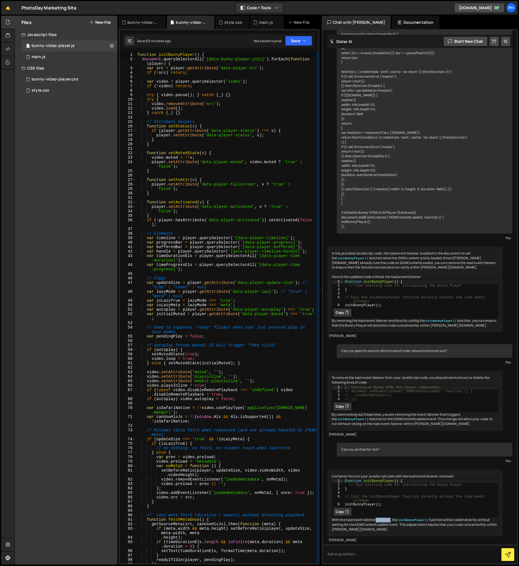
drag, startPoint x: 374, startPoint y: 520, endPoint x: 388, endPoint y: 521, distance: 13.7
click at [387, 521] on div "Certainly! Here is your JavaScript code with the load event listener removed: 1…" at bounding box center [415, 503] width 176 height 67
click at [388, 521] on div "Certainly! Here is your JavaScript code with the load event listener removed: 1…" at bounding box center [415, 503] width 176 height 67
drag, startPoint x: 383, startPoint y: 521, endPoint x: 388, endPoint y: 521, distance: 5.3
click at [388, 521] on div "Certainly! Here is your JavaScript code with the load event listener removed: 1…" at bounding box center [415, 503] width 176 height 67
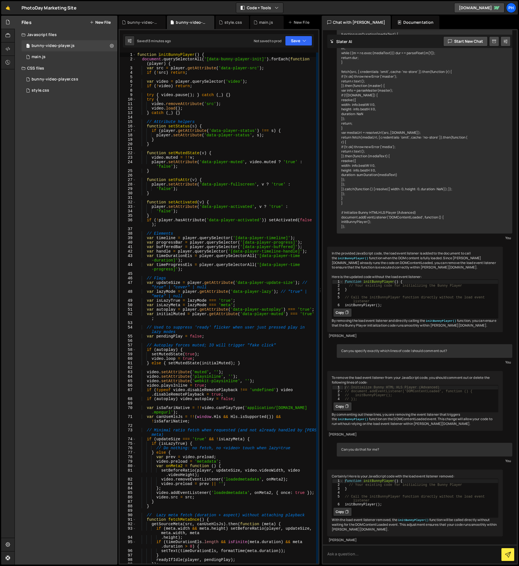
click at [388, 521] on div "Certainly! Here is your JavaScript code with the load event listener removed: 1…" at bounding box center [415, 503] width 176 height 67
click at [153, 61] on div "function initBunnyPlayer ( ) { document . querySelectorAll ( '[data-bunny-playe…" at bounding box center [226, 313] width 180 height 520
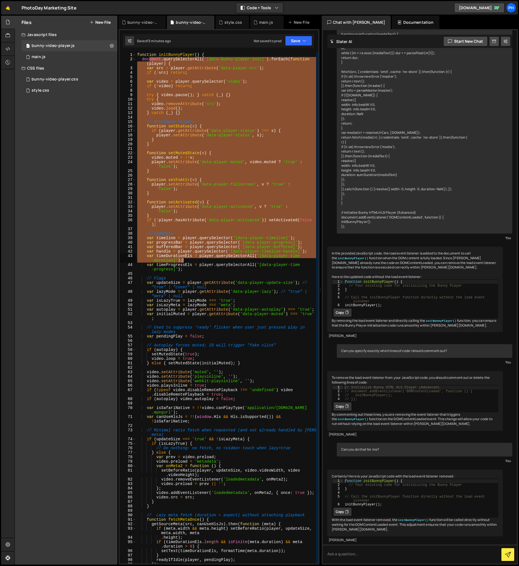
drag, startPoint x: 150, startPoint y: 60, endPoint x: 210, endPoint y: 288, distance: 236.1
click at [210, 288] on div "function initBunnyPlayer ( ) { document . querySelectorAll ( '[data-bunny-playe…" at bounding box center [226, 313] width 180 height 520
type textarea "// Flags var updateSize = player.getAttribute('data-player-update-size'); // "t…"
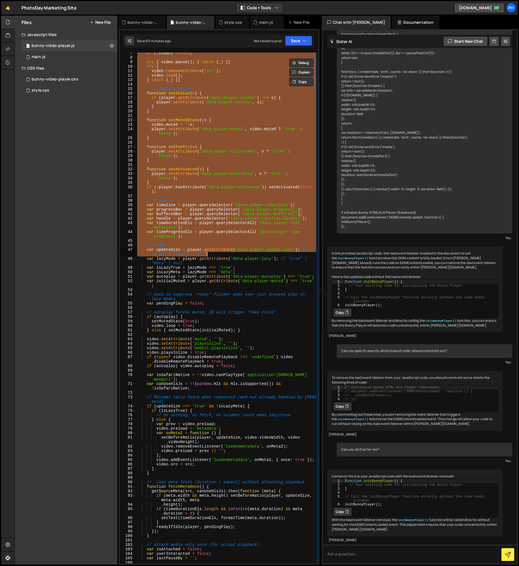
scroll to position [0, 0]
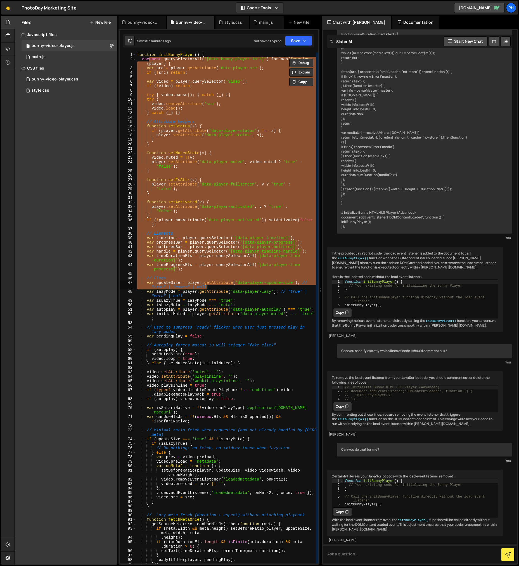
click at [167, 76] on div "function initBunnyPlayer ( ) { document . querySelectorAll ( '[data-bunny-playe…" at bounding box center [226, 308] width 180 height 511
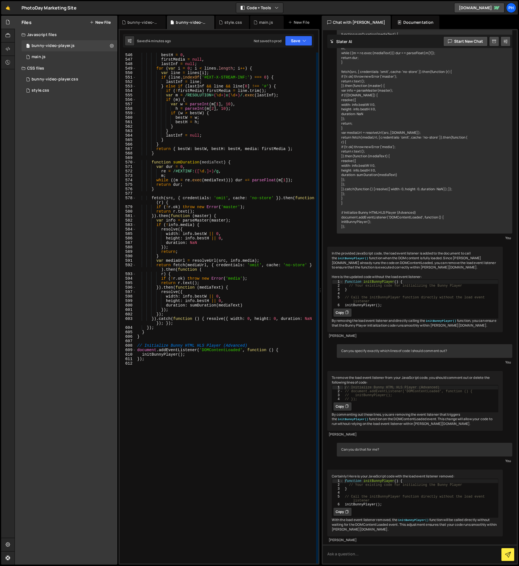
scroll to position [2760, 0]
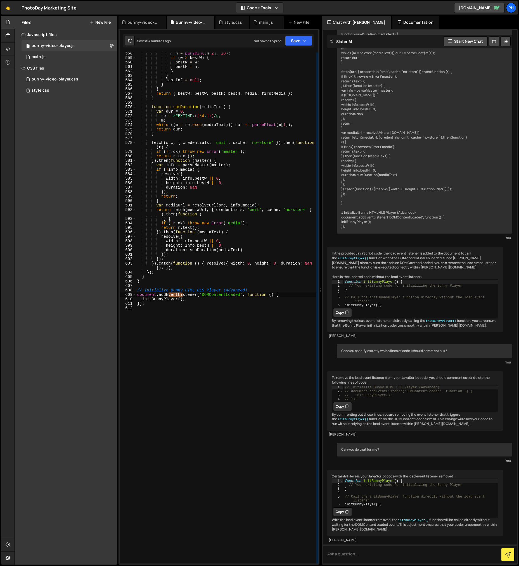
drag, startPoint x: 181, startPoint y: 296, endPoint x: 190, endPoint y: 296, distance: 9.2
click at [190, 296] on div "h = parseInt ( m [ 2 ] , 10 ) ; if ( w > bestW ) { bestW = w ; bestH = h ; } } …" at bounding box center [226, 311] width 180 height 520
click at [138, 294] on div "h = parseInt ( m [ 2 ] , 10 ) ; if ( w > bestW ) { bestW = w ; bestH = h ; } } …" at bounding box center [226, 311] width 180 height 520
click at [290, 37] on button "Save" at bounding box center [298, 41] width 27 height 10
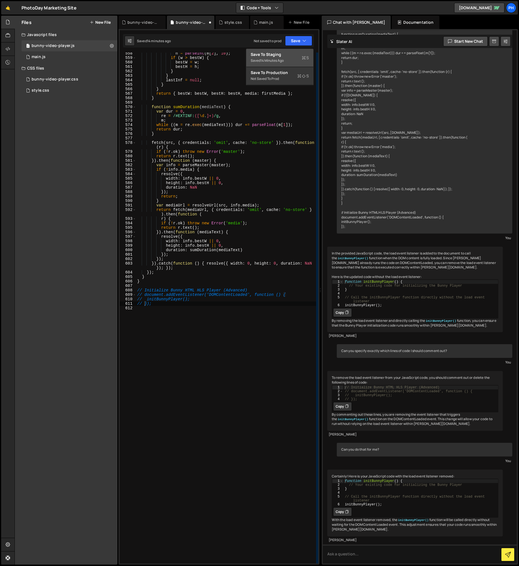
click at [285, 56] on div "Save to Staging S" at bounding box center [280, 55] width 58 height 6
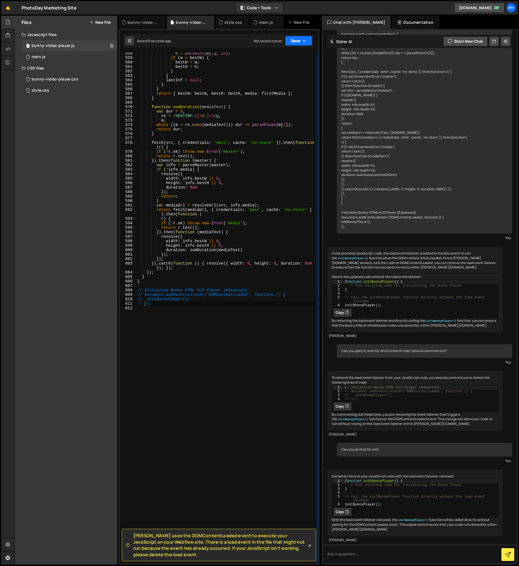
click at [287, 41] on button "Save" at bounding box center [298, 41] width 27 height 10
click at [281, 54] on div "Save to Staging S" at bounding box center [280, 55] width 58 height 6
click at [143, 290] on div "h = parseInt ( m [ 2 ] , 10 ) ; if ( w > bestW ) { bestW = w ; bestH = h ; } } …" at bounding box center [226, 311] width 180 height 520
type textarea "// document.addEventListener('DOMContentLoaded', function () {"
drag, startPoint x: 363, startPoint y: 260, endPoint x: 369, endPoint y: 262, distance: 6.7
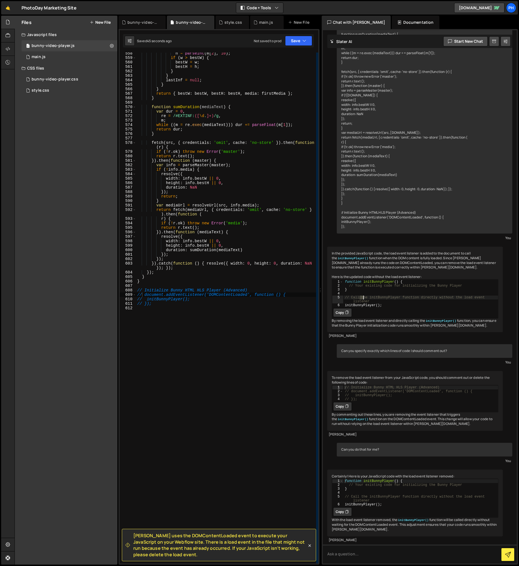
click at [369, 280] on div "function initBunnyPlayer ( ) { // Your existing code for initializing the Bunny…" at bounding box center [420, 297] width 155 height 35
click at [369, 280] on div "function initBunnyPlayer ( ) { // Your existing code for initializing the Bunny…" at bounding box center [420, 293] width 155 height 27
drag, startPoint x: 377, startPoint y: 260, endPoint x: 399, endPoint y: 256, distance: 21.9
click at [391, 280] on div "function initBunnyPlayer ( ) { // Your existing code for initializing the Bunny…" at bounding box center [420, 297] width 155 height 35
type textarea "// Call the initBunnyPlayer function directly without the load event listener"
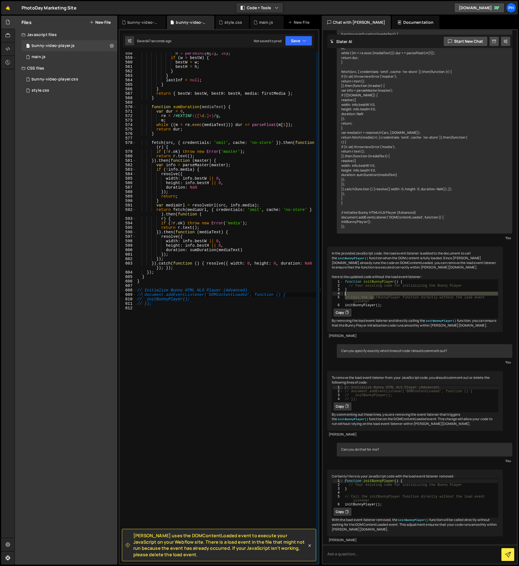
click at [399, 280] on div "function initBunnyPlayer ( ) { // Your existing code for initializing the Bunny…" at bounding box center [420, 293] width 155 height 27
click at [310, 546] on icon at bounding box center [310, 546] width 6 height 6
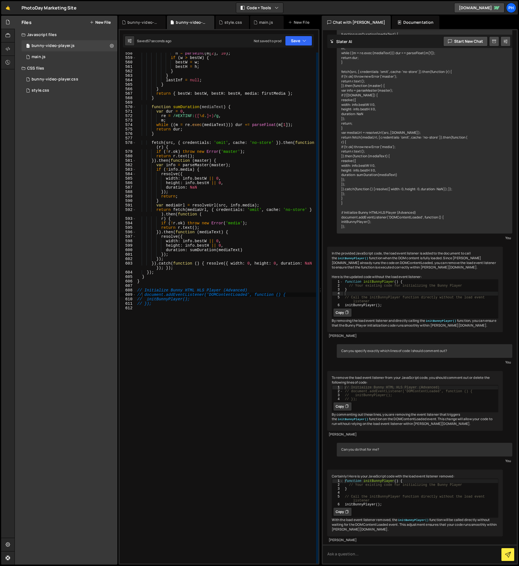
click at [201, 282] on div "h = parseInt ( m [ 2 ] , 10 ) ; if ( w > bestW ) { bestW = w ; bestH = h ; } } …" at bounding box center [226, 311] width 180 height 520
type textarea "// });"
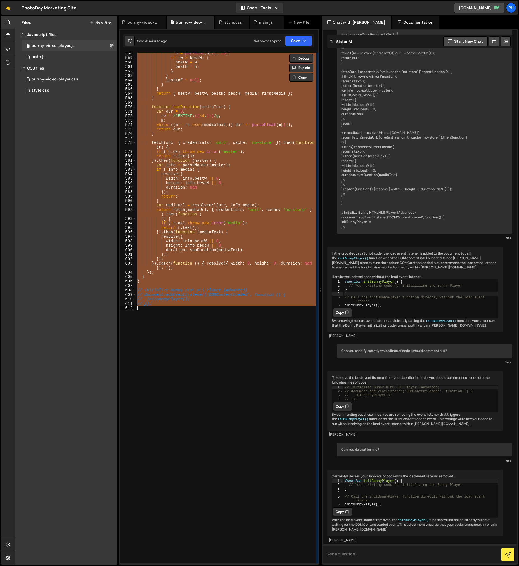
click at [346, 552] on textarea at bounding box center [420, 554] width 194 height 19
paste textarea "function initBunnyPlayer() { document.querySelectorAll('[data-bunny-player-init…"
type textarea "Will this updated code help resolve the potential issue of the player not worki…"
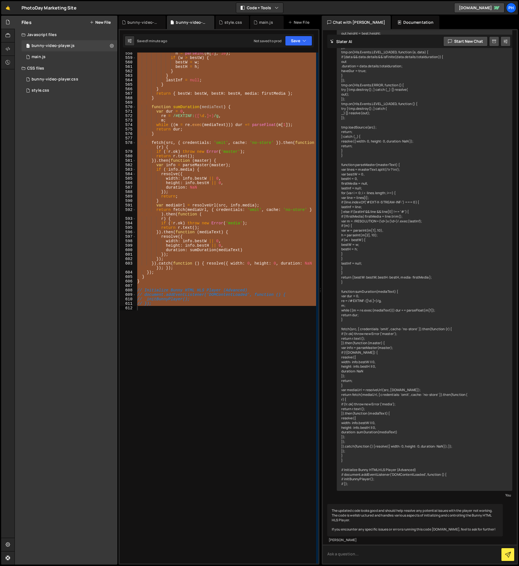
scroll to position [5963, 0]
click at [258, 379] on div "h = parseInt ( m [ 2 ] , 10 ) ; if ( w > bestW ) { bestW = w ; bestH = h ; } } …" at bounding box center [226, 308] width 180 height 511
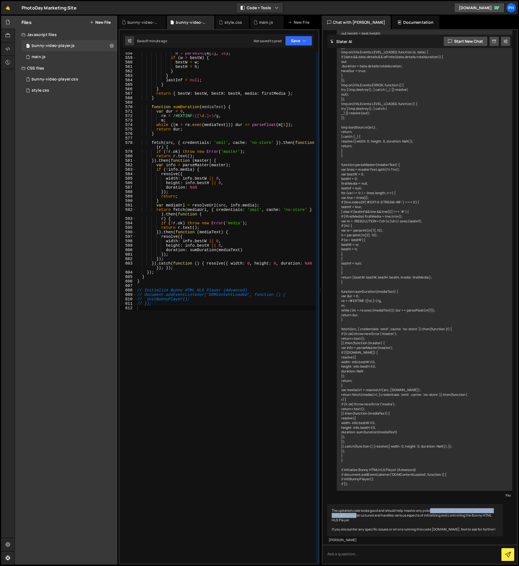
drag, startPoint x: 373, startPoint y: 515, endPoint x: 434, endPoint y: 513, distance: 61.2
click at [434, 513] on div "The updated code looks good and should help resolve any potential issues with t…" at bounding box center [415, 520] width 176 height 32
click at [430, 520] on div "The updated code looks good and should help resolve any potential issues with t…" at bounding box center [415, 520] width 176 height 32
click at [215, 340] on div "h = parseInt ( m [ 2 ] , 10 ) ; if ( w > bestW ) { bestW = w ; bestH = h ; } } …" at bounding box center [226, 311] width 180 height 520
click at [291, 42] on button "Save" at bounding box center [298, 41] width 27 height 10
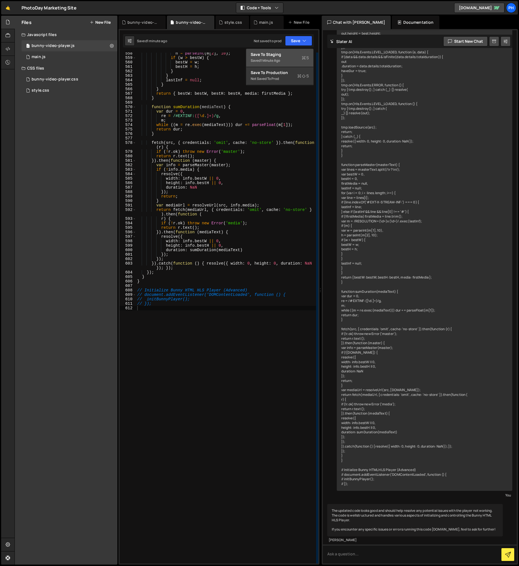
click at [287, 55] on div "Save to Staging S" at bounding box center [280, 55] width 58 height 6
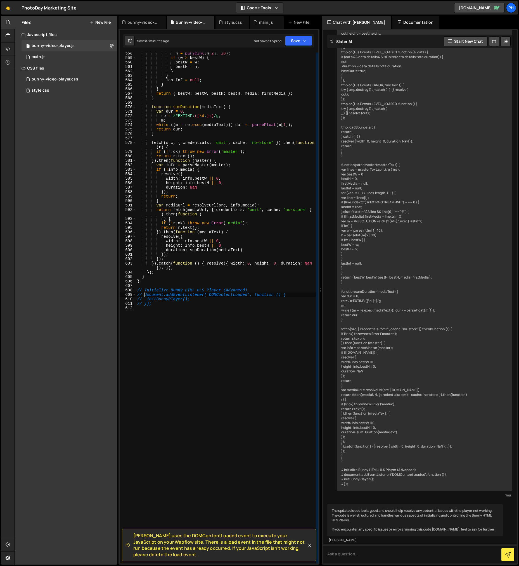
click at [145, 294] on div "h = parseInt ( m [ 2 ] , 10 ) ; if ( w > bestW ) { bestW = w ; bestH = h ; } } …" at bounding box center [226, 311] width 180 height 520
click at [290, 42] on button "Save" at bounding box center [298, 41] width 27 height 10
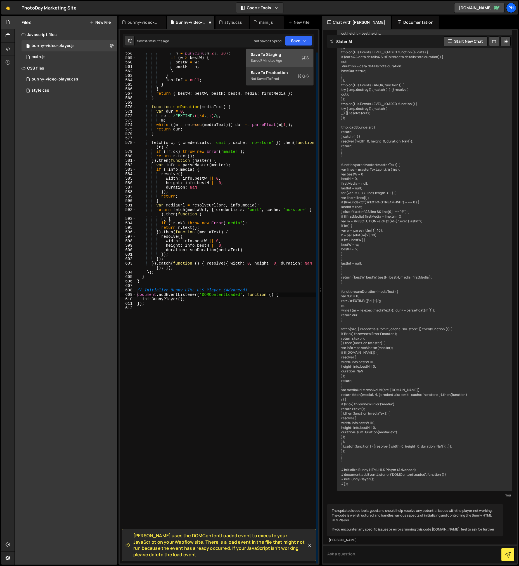
click at [281, 55] on div "Save to Staging S" at bounding box center [280, 55] width 58 height 6
type textarea "});"
click at [200, 303] on div "h = parseInt ( m [ 2 ] , 10 ) ; if ( w > bestW ) { bestW = w ; bestH = h ; } } …" at bounding box center [226, 311] width 180 height 520
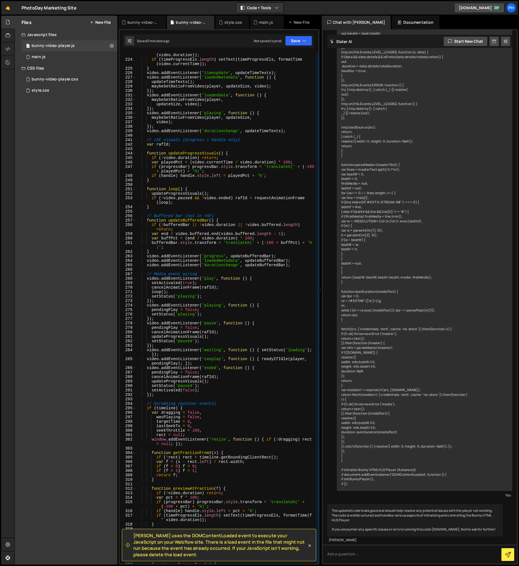
scroll to position [1120, 0]
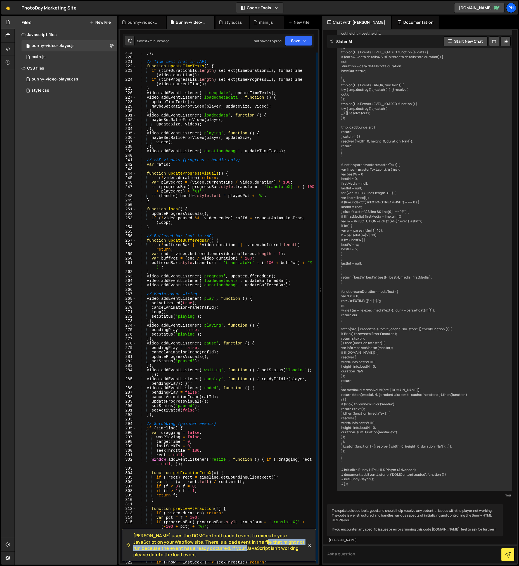
drag, startPoint x: 200, startPoint y: 546, endPoint x: 222, endPoint y: 543, distance: 21.6
click at [219, 544] on span "[PERSON_NAME] uses the DOMContentLoaded event to execute your JavaScript on you…" at bounding box center [220, 545] width 174 height 25
click at [222, 543] on span "[PERSON_NAME] uses the DOMContentLoaded event to execute your JavaScript on you…" at bounding box center [220, 545] width 174 height 25
click at [296, 40] on button "Save" at bounding box center [298, 41] width 27 height 10
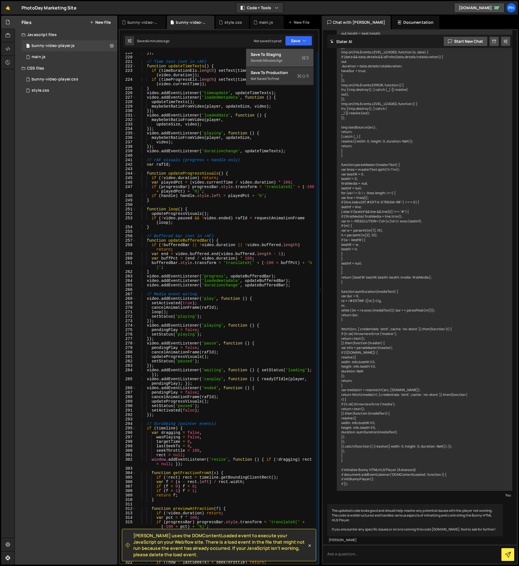
click at [273, 58] on div "4 minutes ago" at bounding box center [271, 60] width 22 height 5
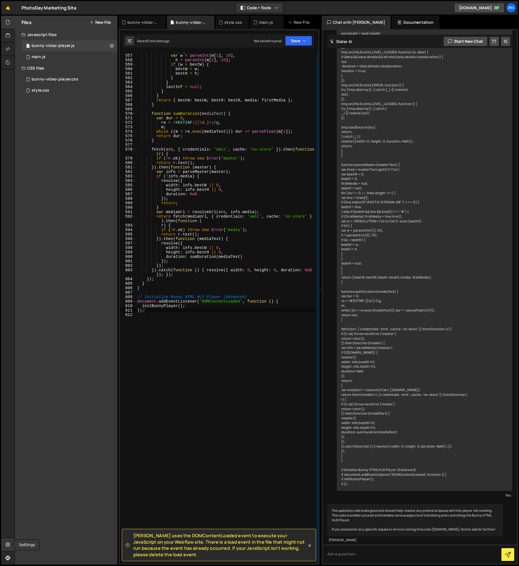
click at [11, 545] on div at bounding box center [8, 544] width 14 height 13
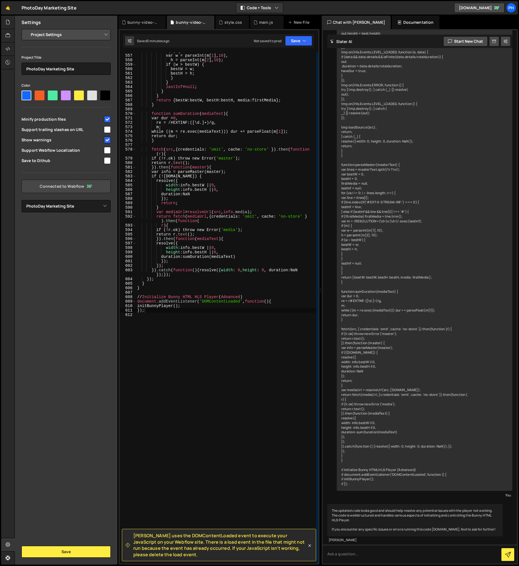
click at [61, 189] on link "Connected to Webflow" at bounding box center [66, 186] width 89 height 13
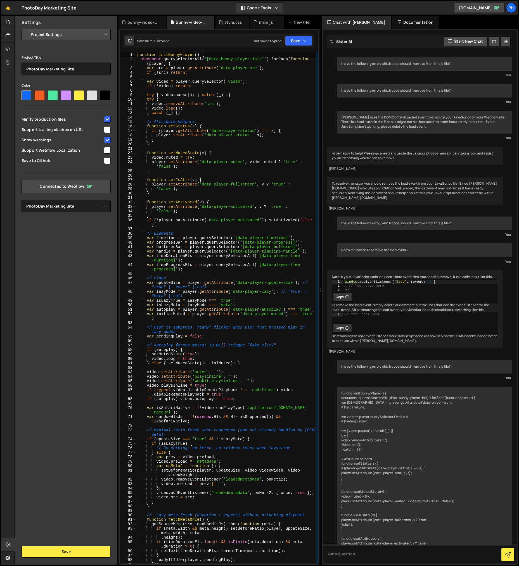
select select "611970eeff02f896bda0d4f4"
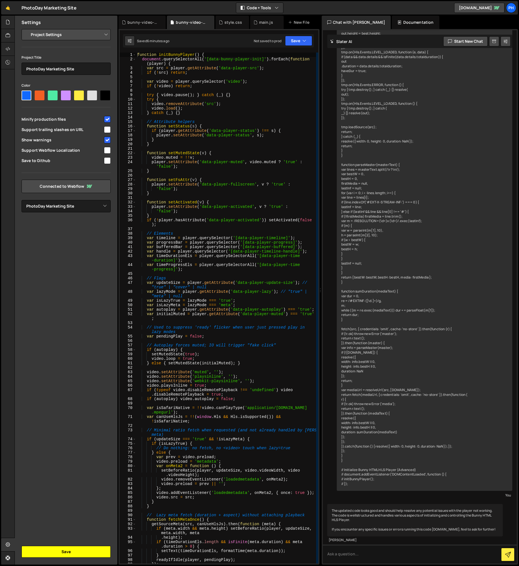
click at [55, 549] on button "Save" at bounding box center [66, 552] width 89 height 12
click at [303, 44] on button "Save" at bounding box center [298, 41] width 27 height 10
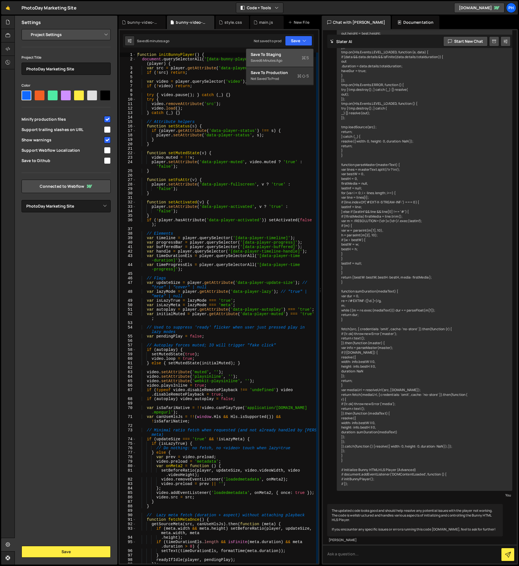
click at [288, 54] on div "Save to Staging S" at bounding box center [280, 55] width 58 height 6
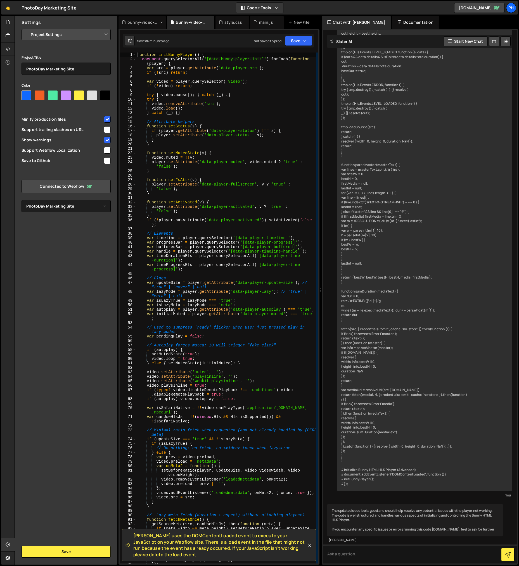
click at [132, 21] on div "bunny-video-player.css" at bounding box center [143, 23] width 32 height 6
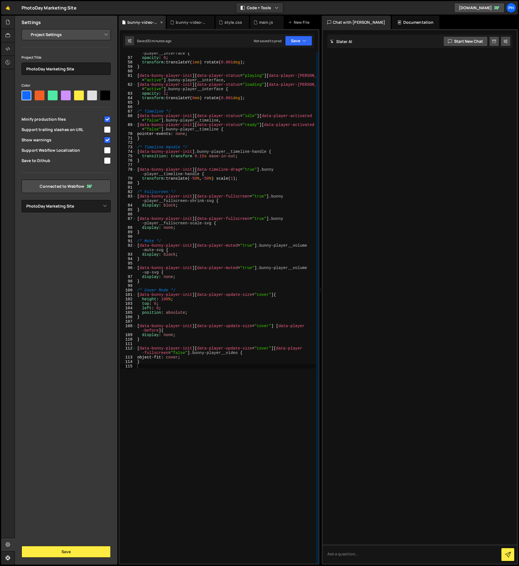
scroll to position [319, 0]
click at [297, 41] on button "Save" at bounding box center [298, 41] width 27 height 10
click at [278, 56] on div "Save to Staging S" at bounding box center [280, 55] width 58 height 6
click at [362, 6] on div "🤙 PhotoDay Marketing Site ⚠️ Code is being edited in another browser Code + Too…" at bounding box center [259, 7] width 517 height 13
drag, startPoint x: 48, startPoint y: 346, endPoint x: 50, endPoint y: 364, distance: 17.5
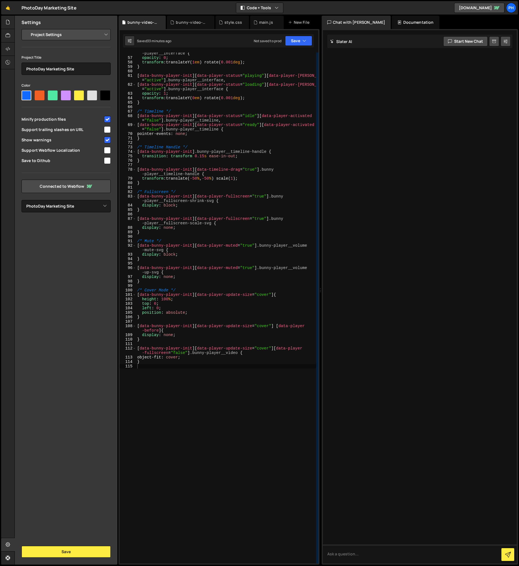
click at [48, 346] on div "Settings Project Settings Code Editor Settings Chat Settings Project Title Phot…" at bounding box center [66, 290] width 103 height 549
click at [7, 21] on icon at bounding box center [8, 22] width 4 height 6
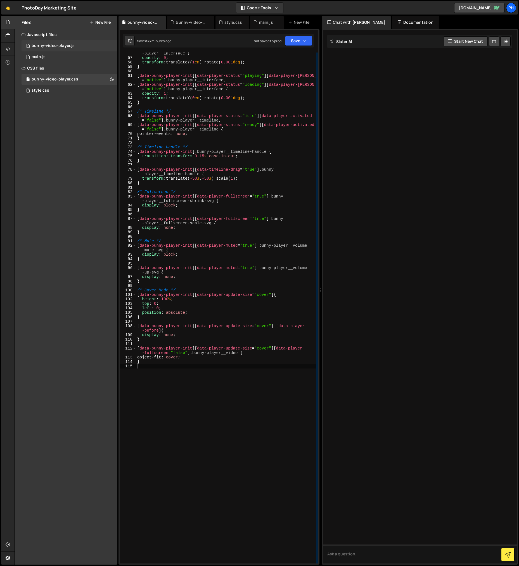
click at [53, 44] on div "bunny-video-player.js" at bounding box center [53, 45] width 43 height 5
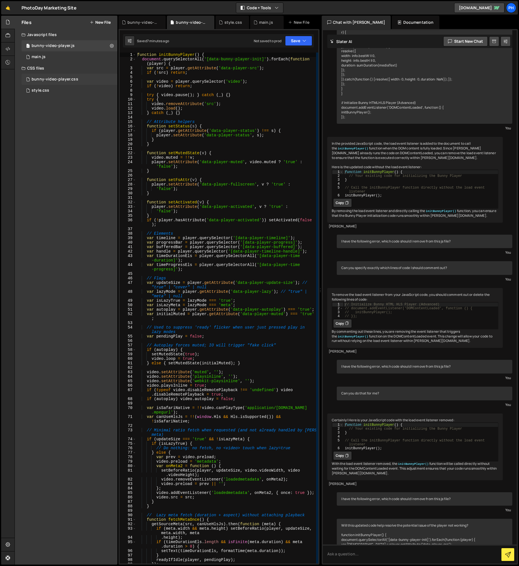
scroll to position [6119, 0]
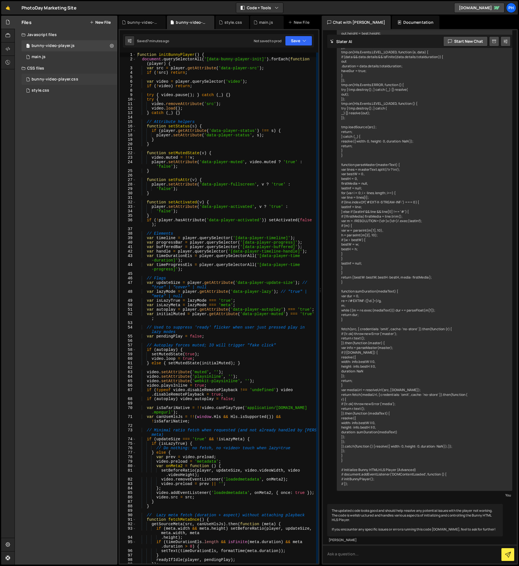
click at [81, 77] on div "bunny-video-player.css 0" at bounding box center [70, 79] width 96 height 11
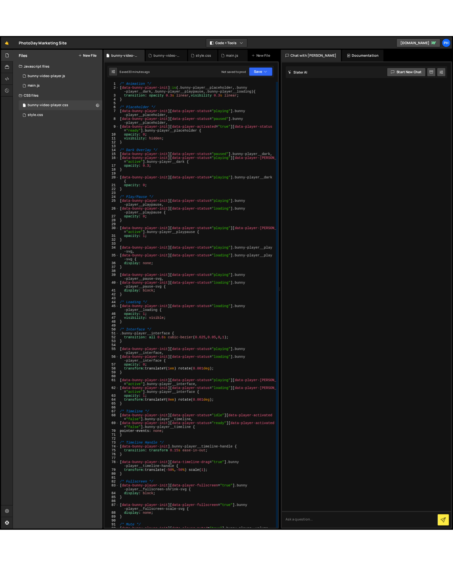
scroll to position [0, 0]
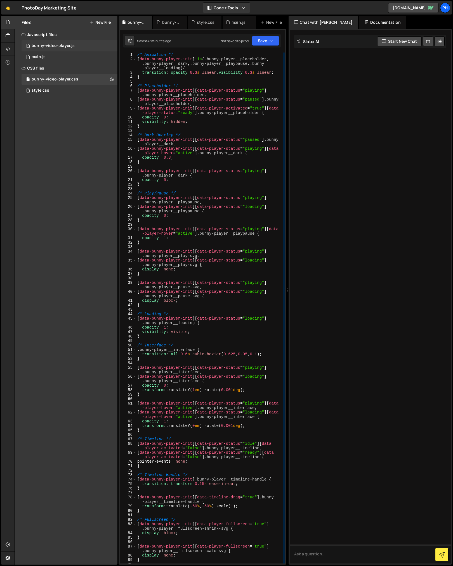
click at [108, 45] on div "1 bunny-video-player.js 0" at bounding box center [70, 45] width 96 height 11
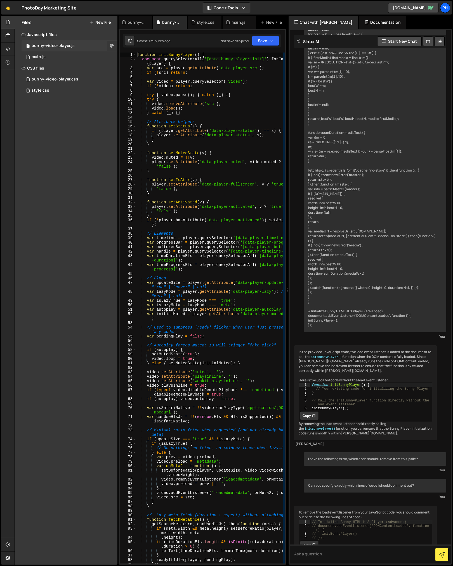
click at [112, 44] on icon at bounding box center [112, 45] width 4 height 5
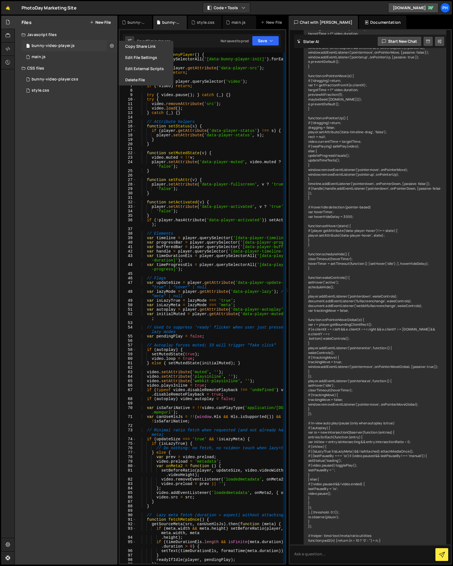
scroll to position [6311, 0]
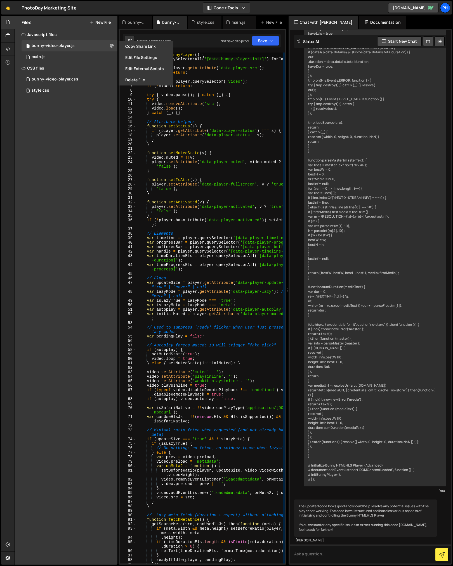
click at [51, 211] on div "Files New File Javascript files 1 bunny-video-player.js 0 1 main.js 0 CSS files…" at bounding box center [66, 290] width 103 height 549
click at [151, 59] on button "Edit File Settings" at bounding box center [145, 57] width 55 height 11
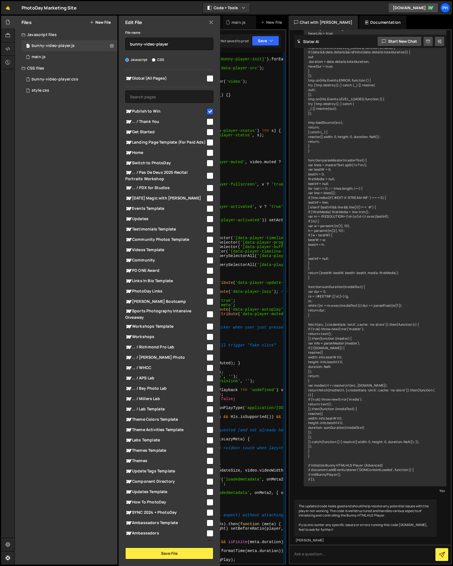
click at [206, 77] on input "checkbox" at bounding box center [209, 78] width 7 height 7
checkbox input "true"
click at [209, 111] on input "checkbox" at bounding box center [209, 111] width 7 height 7
checkbox input "false"
click at [164, 556] on button "Save File" at bounding box center [169, 554] width 88 height 12
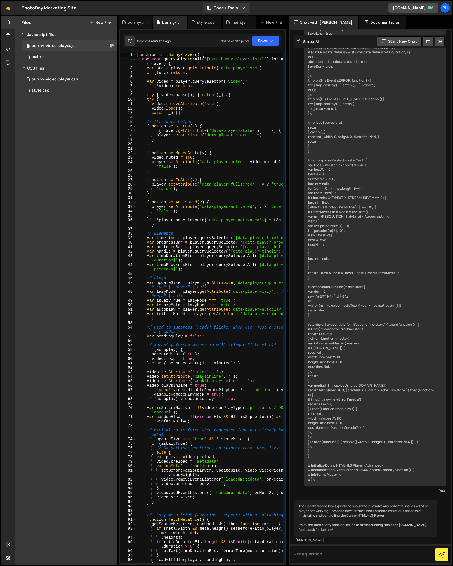
click at [131, 22] on div "bunny-video-player.css" at bounding box center [136, 23] width 18 height 6
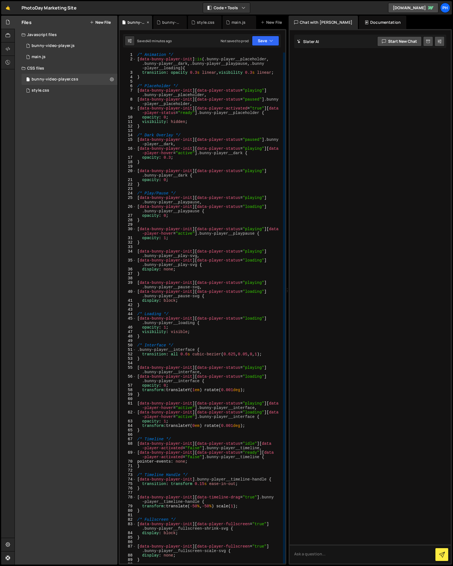
scroll to position [0, 0]
click at [110, 80] on button at bounding box center [112, 79] width 10 height 10
type input "bunny-video-player"
radio input "false"
radio input "true"
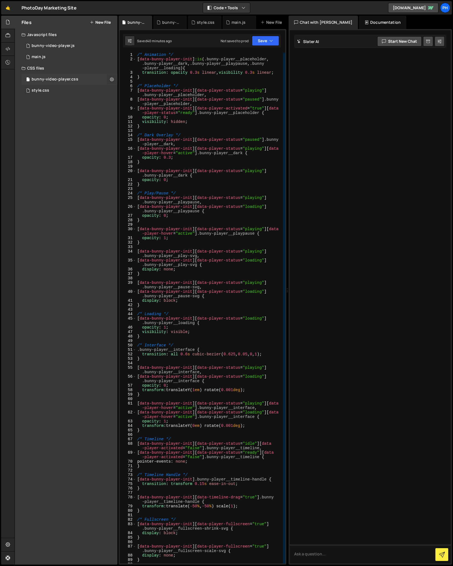
checkbox input "true"
click at [147, 88] on button "Edit File Settings" at bounding box center [145, 91] width 55 height 11
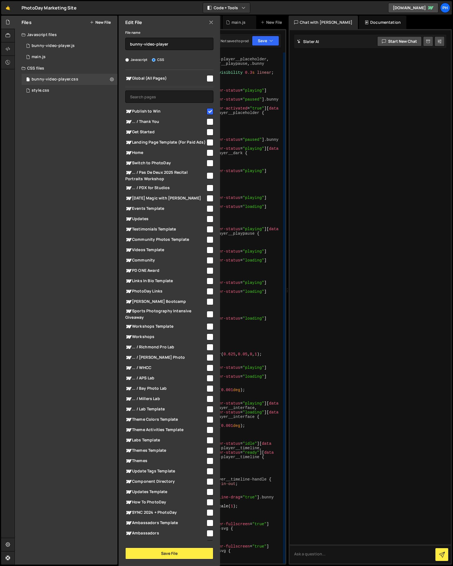
click at [207, 77] on input "checkbox" at bounding box center [209, 78] width 7 height 7
checkbox input "true"
click at [207, 110] on input "checkbox" at bounding box center [209, 111] width 7 height 7
checkbox input "false"
click at [163, 552] on button "Save File" at bounding box center [169, 554] width 88 height 12
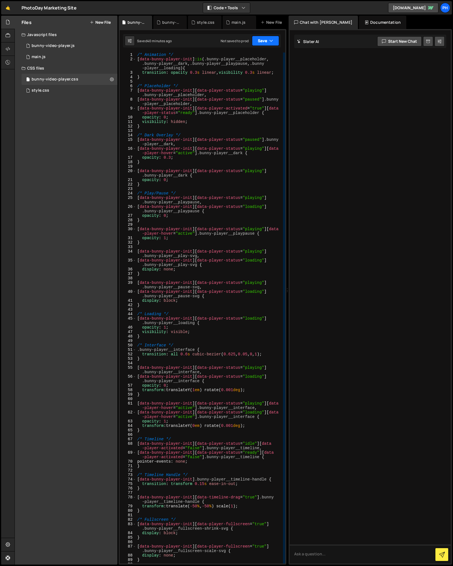
click at [263, 44] on button "Save" at bounding box center [265, 41] width 27 height 10
click at [255, 60] on div "Saved 40 minutes ago" at bounding box center [246, 60] width 58 height 7
